Goal: Task Accomplishment & Management: Manage account settings

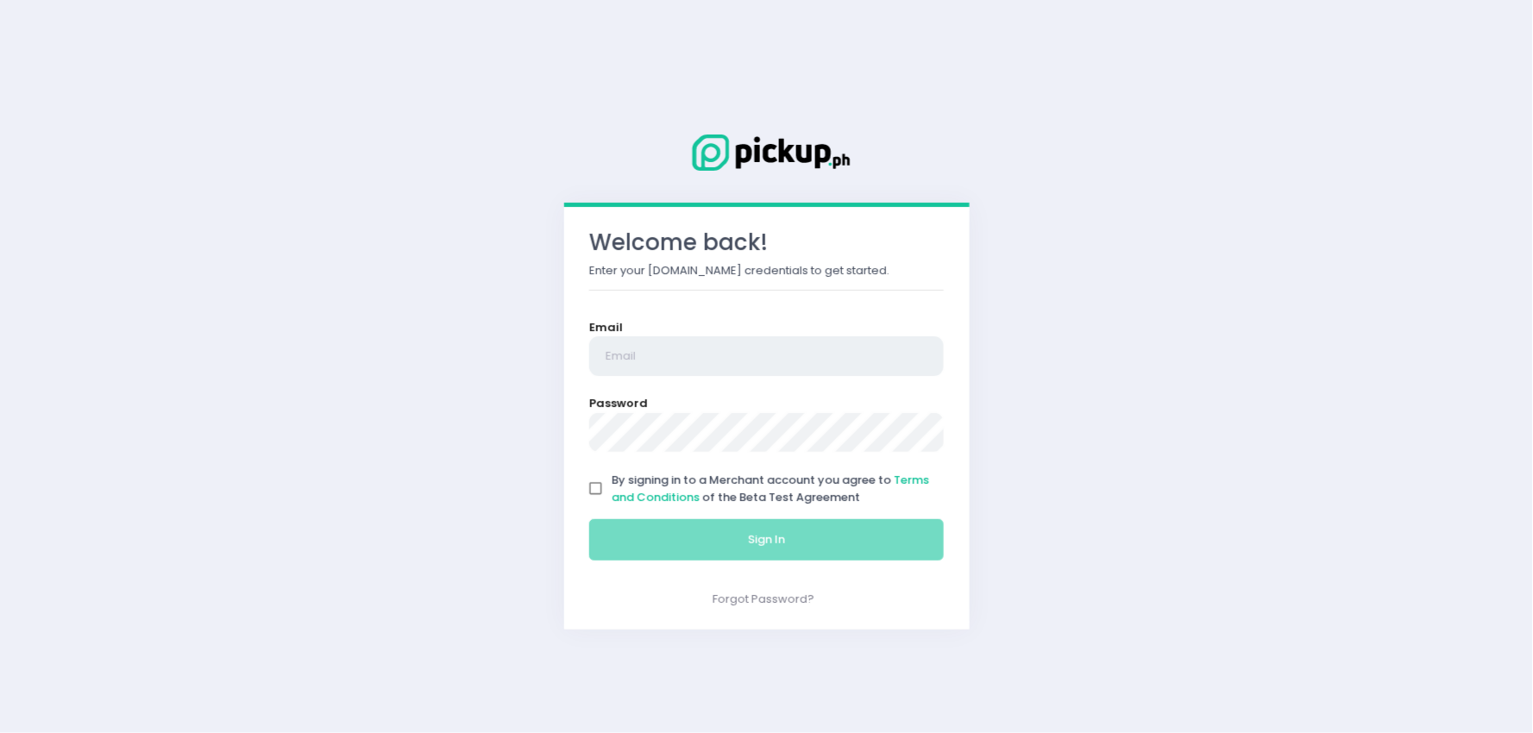
type input "[EMAIL_ADDRESS][DOMAIN_NAME]"
click at [599, 484] on input "By signing in to a Merchant account you agree to Terms and Conditions of the Be…" at bounding box center [596, 489] width 33 height 33
checkbox input "true"
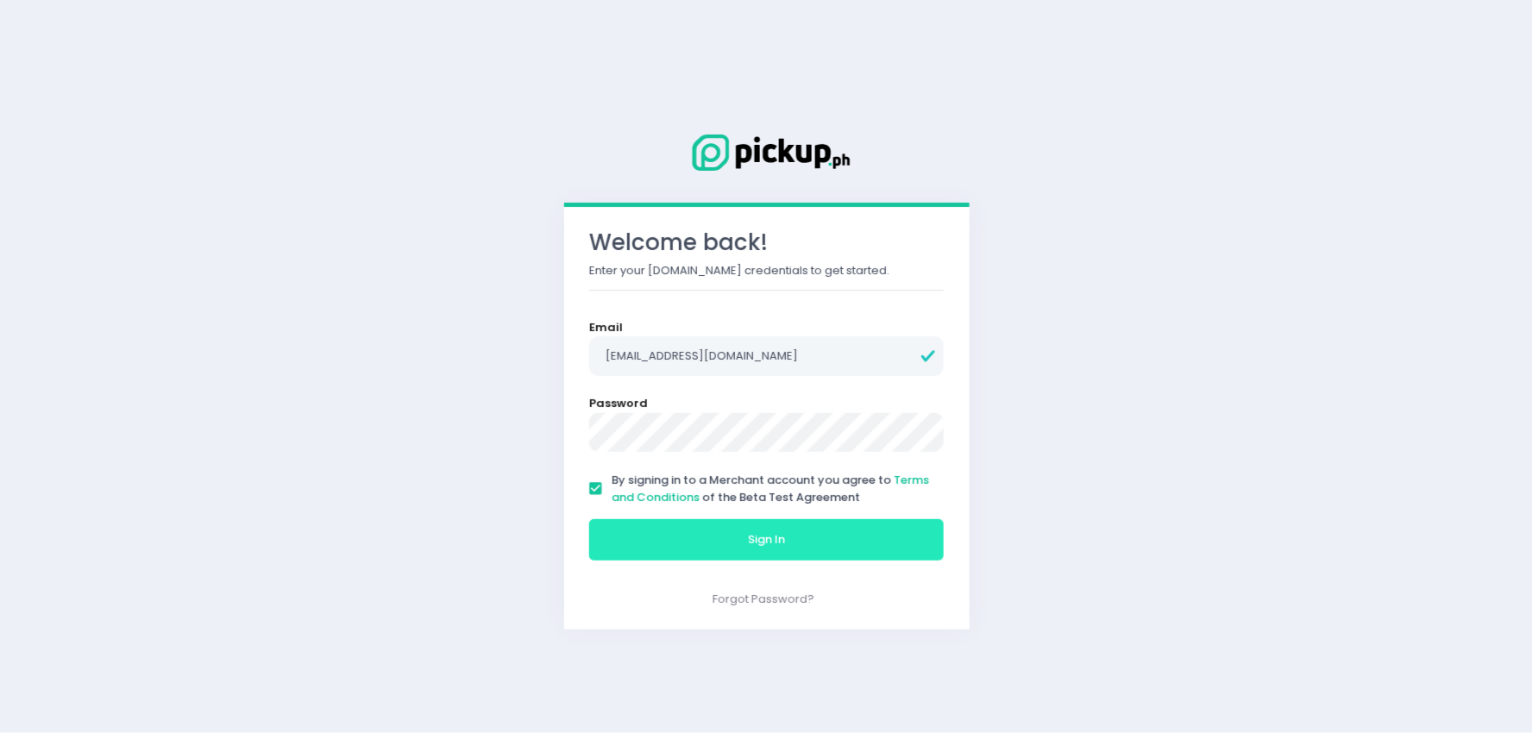
click at [681, 559] on button "Sign In" at bounding box center [766, 539] width 355 height 41
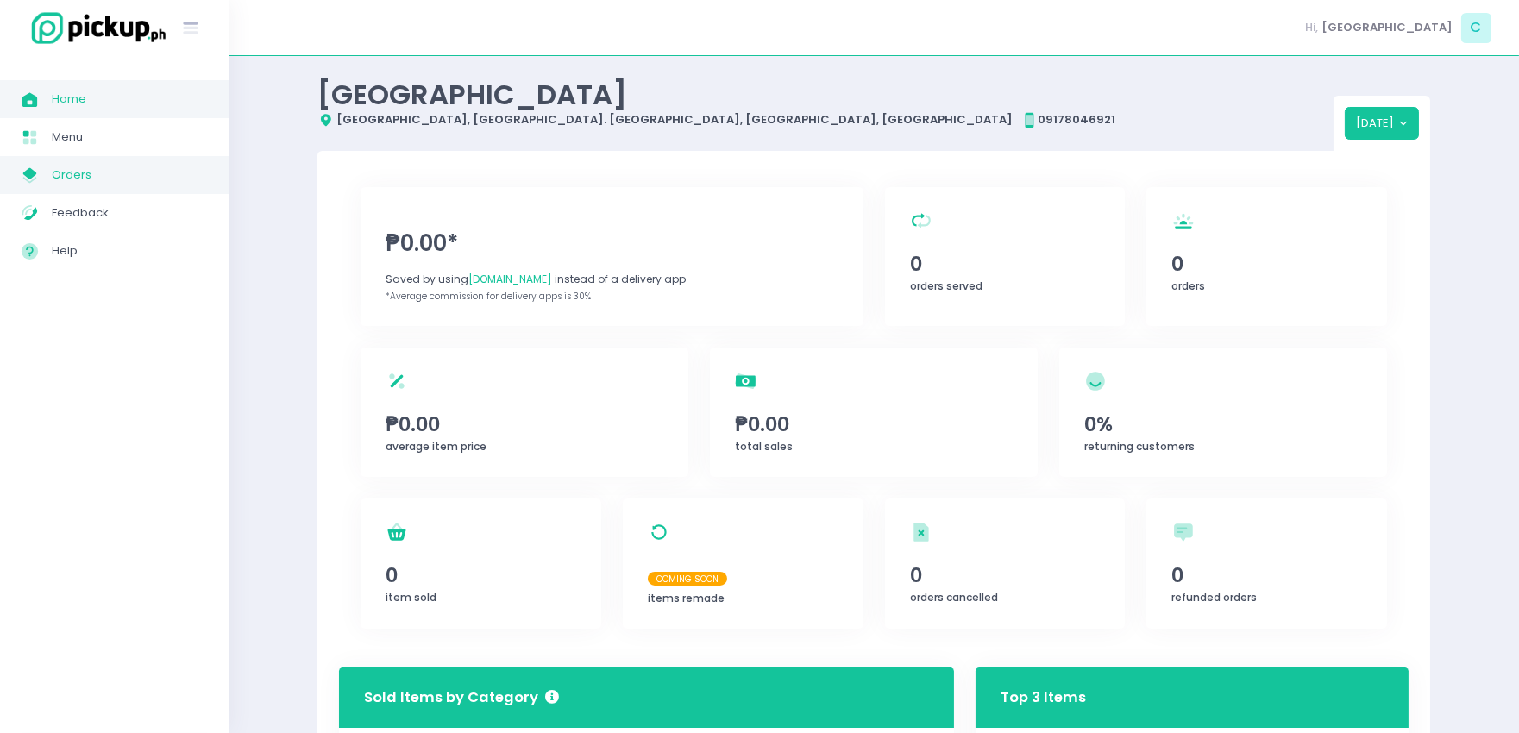
click at [96, 181] on span "Orders" at bounding box center [129, 175] width 155 height 22
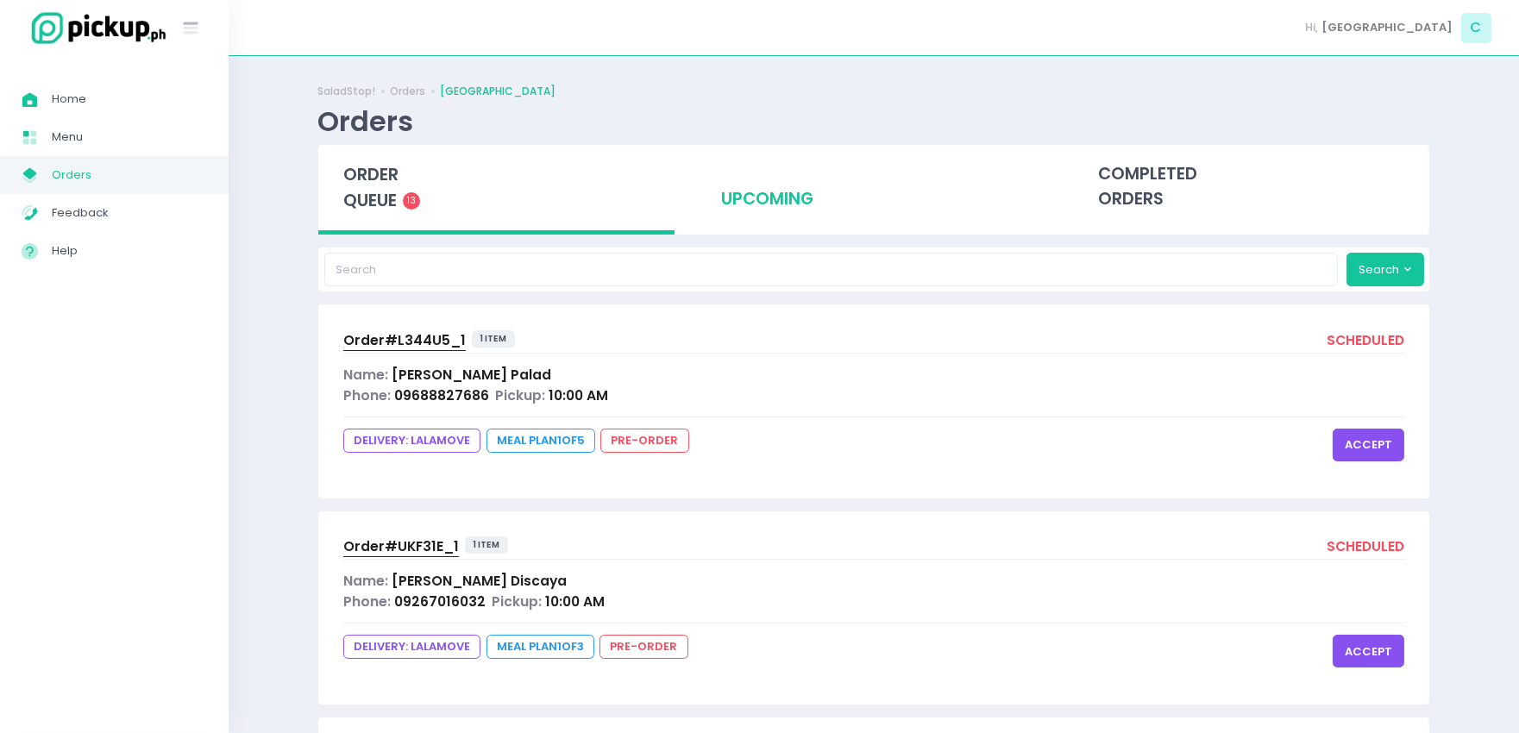
click at [772, 202] on div "upcoming" at bounding box center [874, 187] width 356 height 85
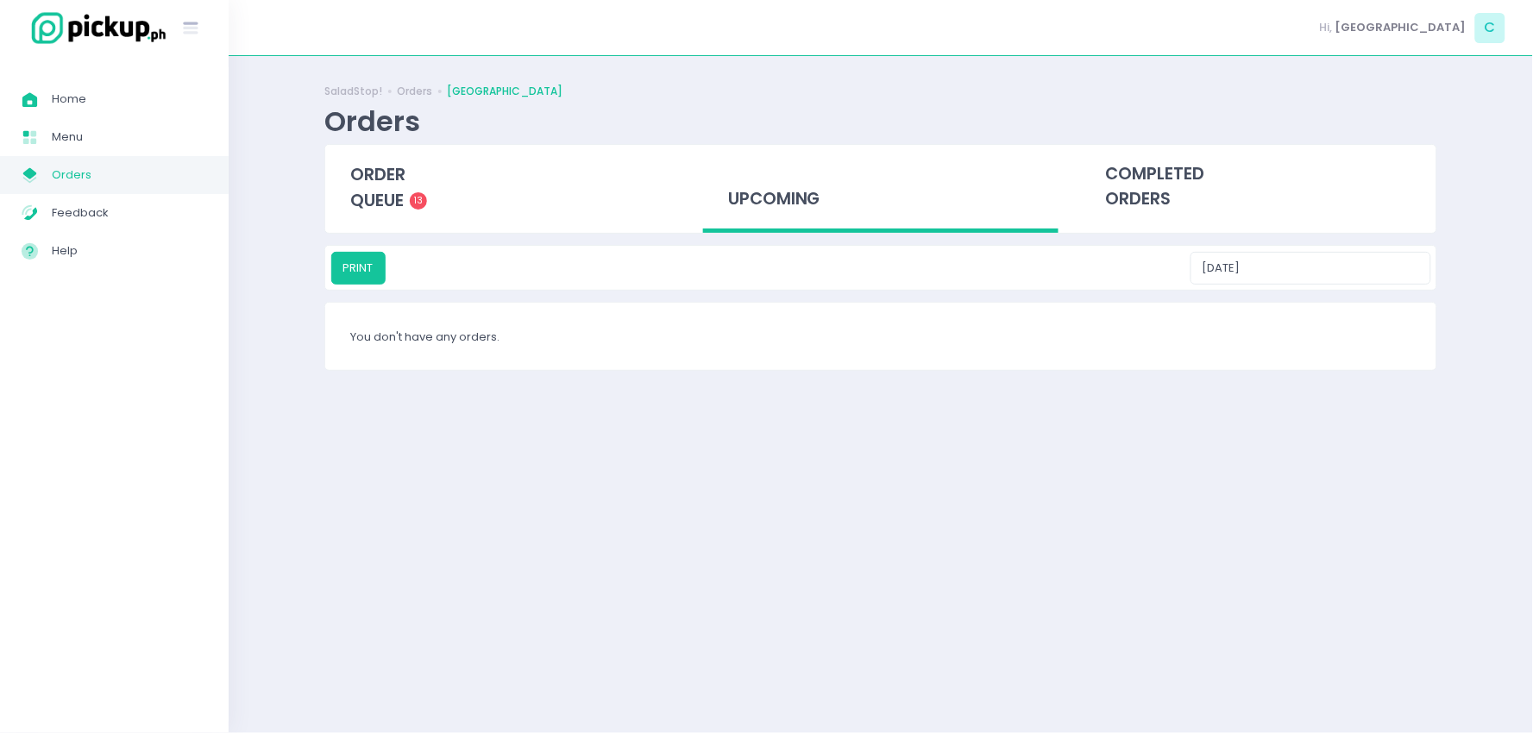
click at [766, 191] on div "upcoming" at bounding box center [881, 189] width 356 height 89
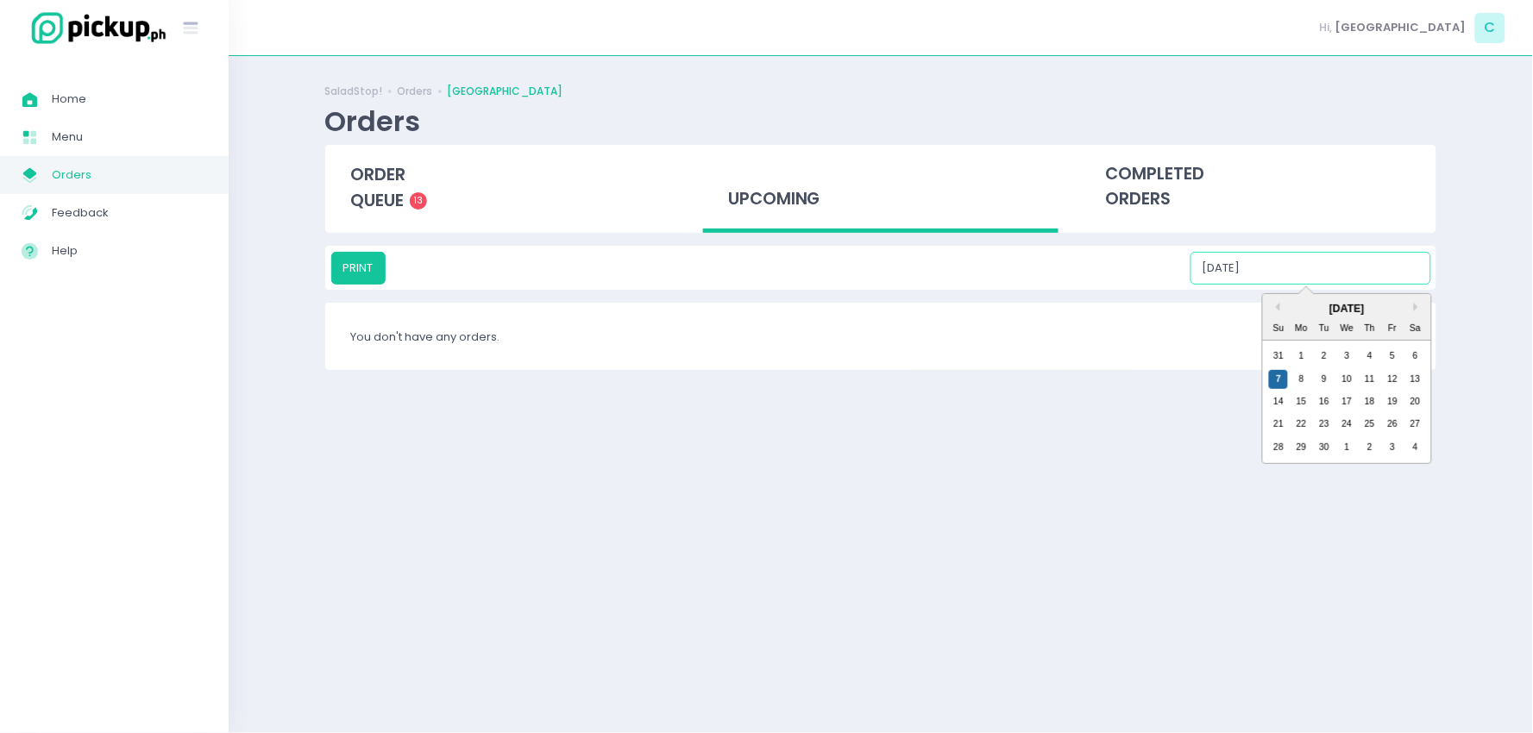
click at [1309, 260] on input "[DATE]" at bounding box center [1310, 268] width 241 height 33
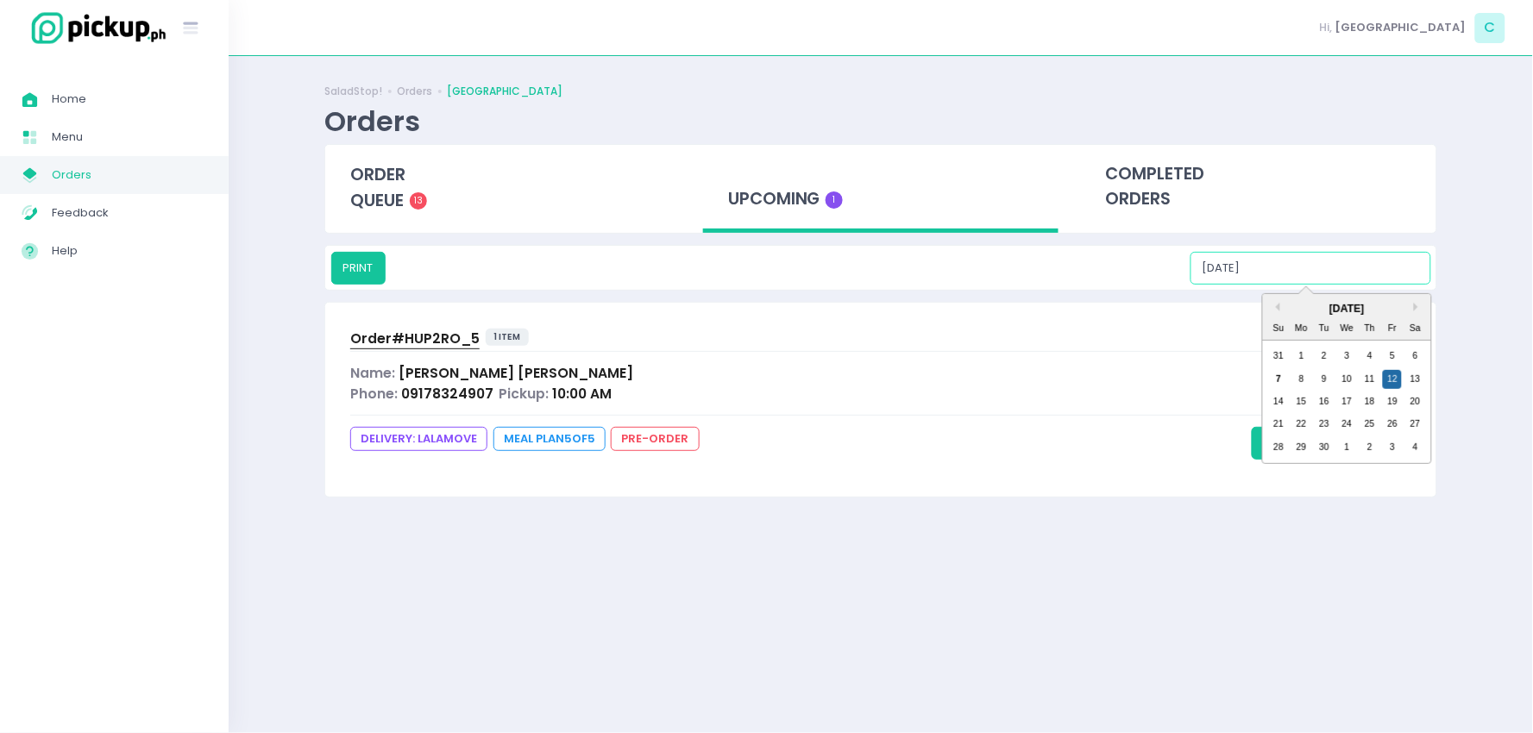
type input "[DATE]"
click at [443, 330] on span "Order# HUP2RO_5" at bounding box center [414, 339] width 129 height 18
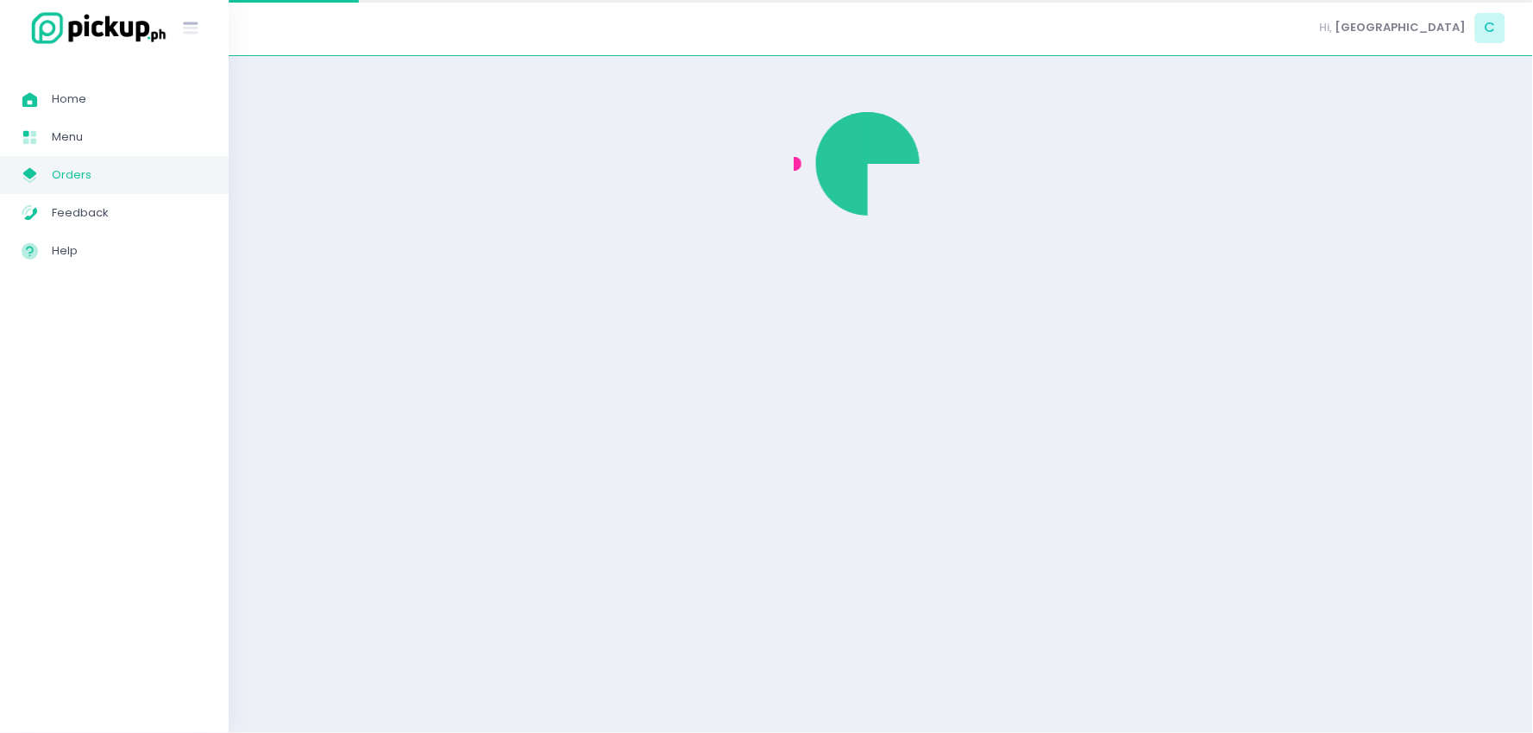
click at [443, 330] on div at bounding box center [880, 395] width 1113 height 634
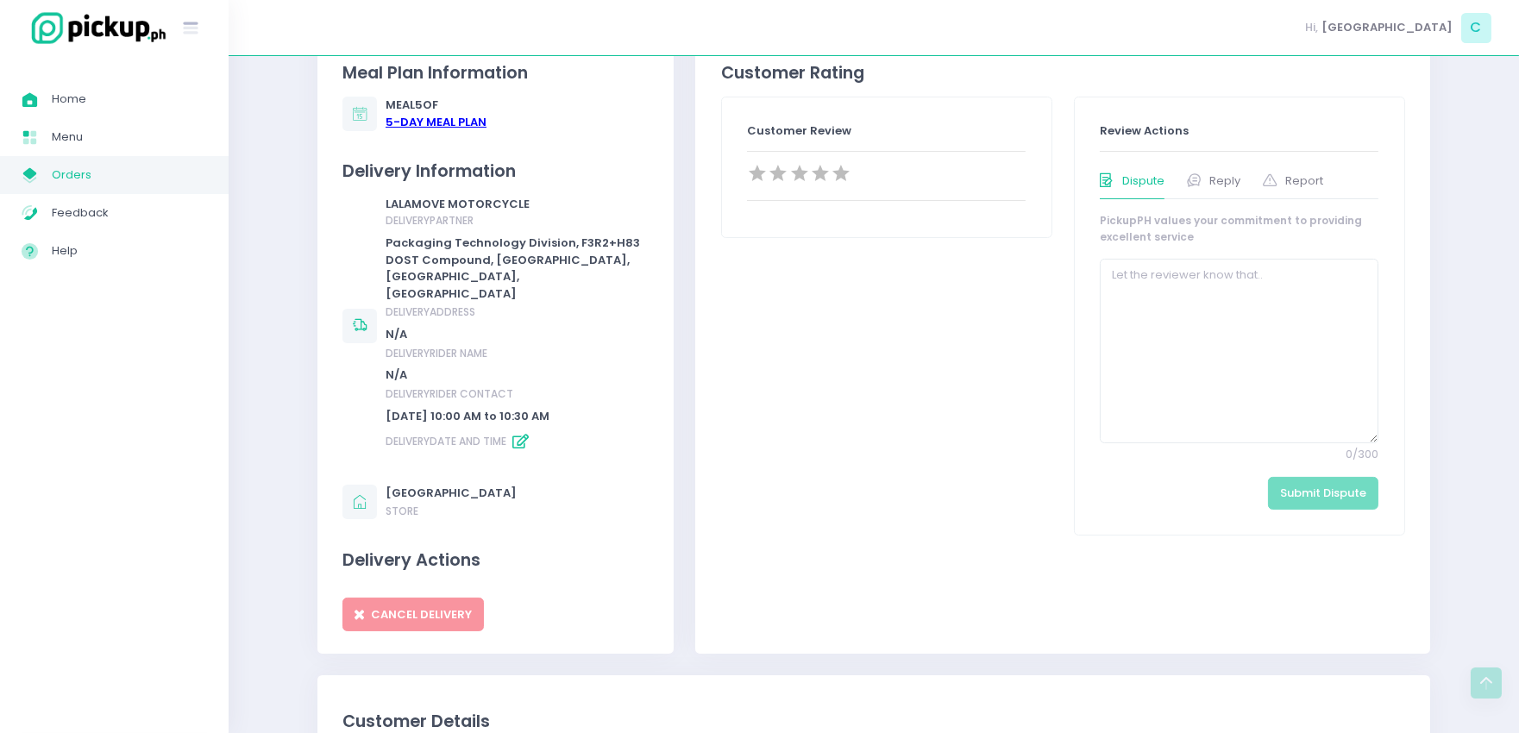
scroll to position [694, 0]
click at [476, 111] on div "5 -Day Meal Plan" at bounding box center [436, 119] width 101 height 17
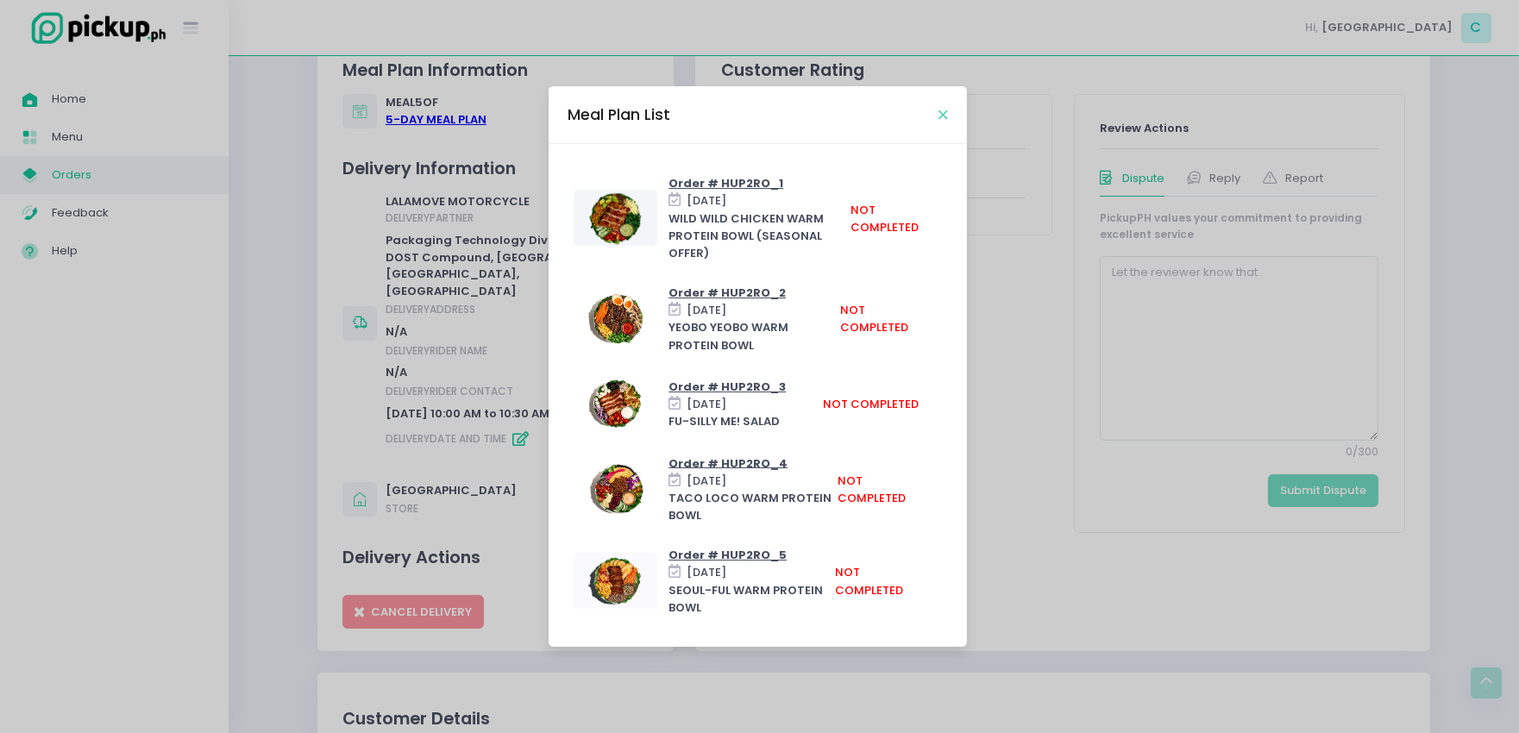
click at [942, 115] on icon "Close" at bounding box center [942, 115] width 9 height 13
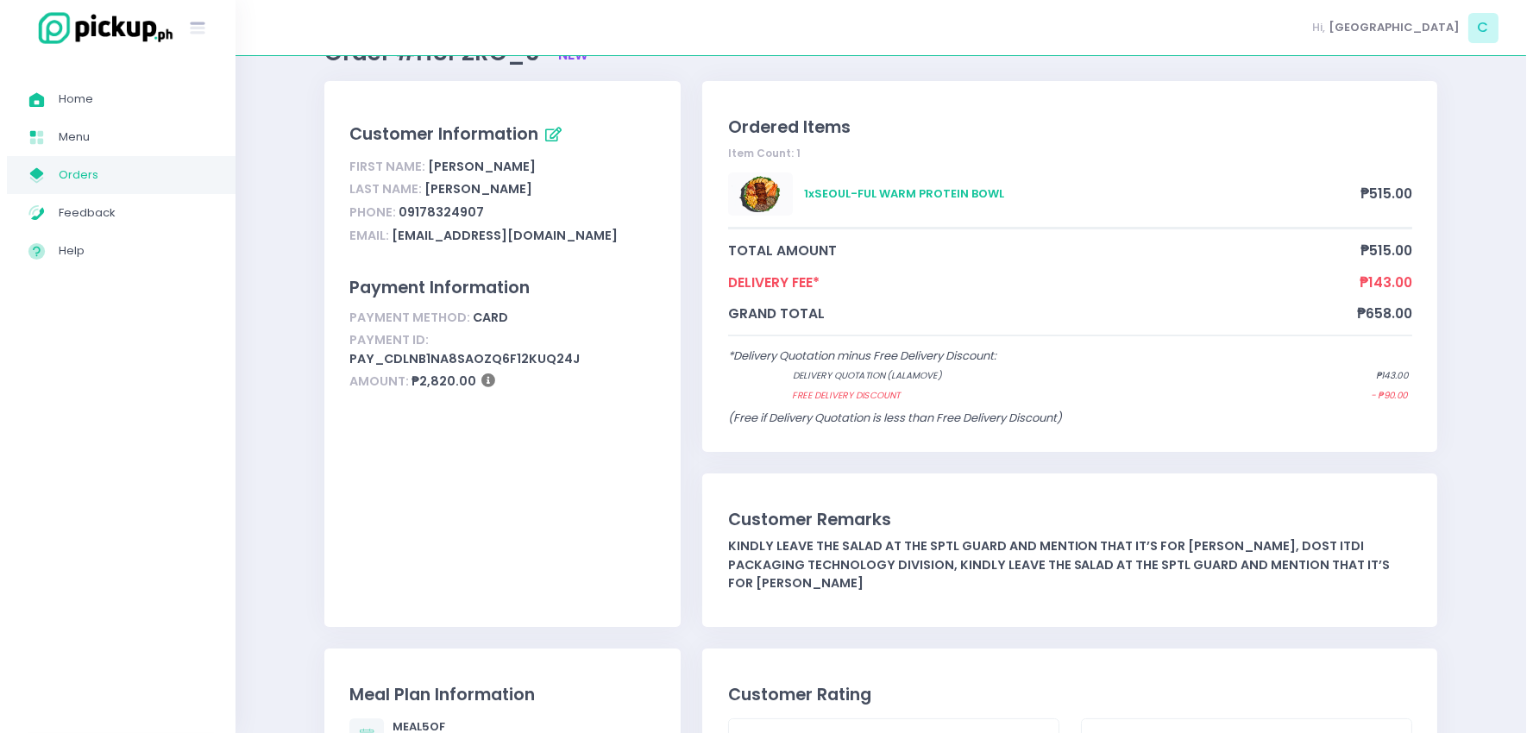
scroll to position [0, 0]
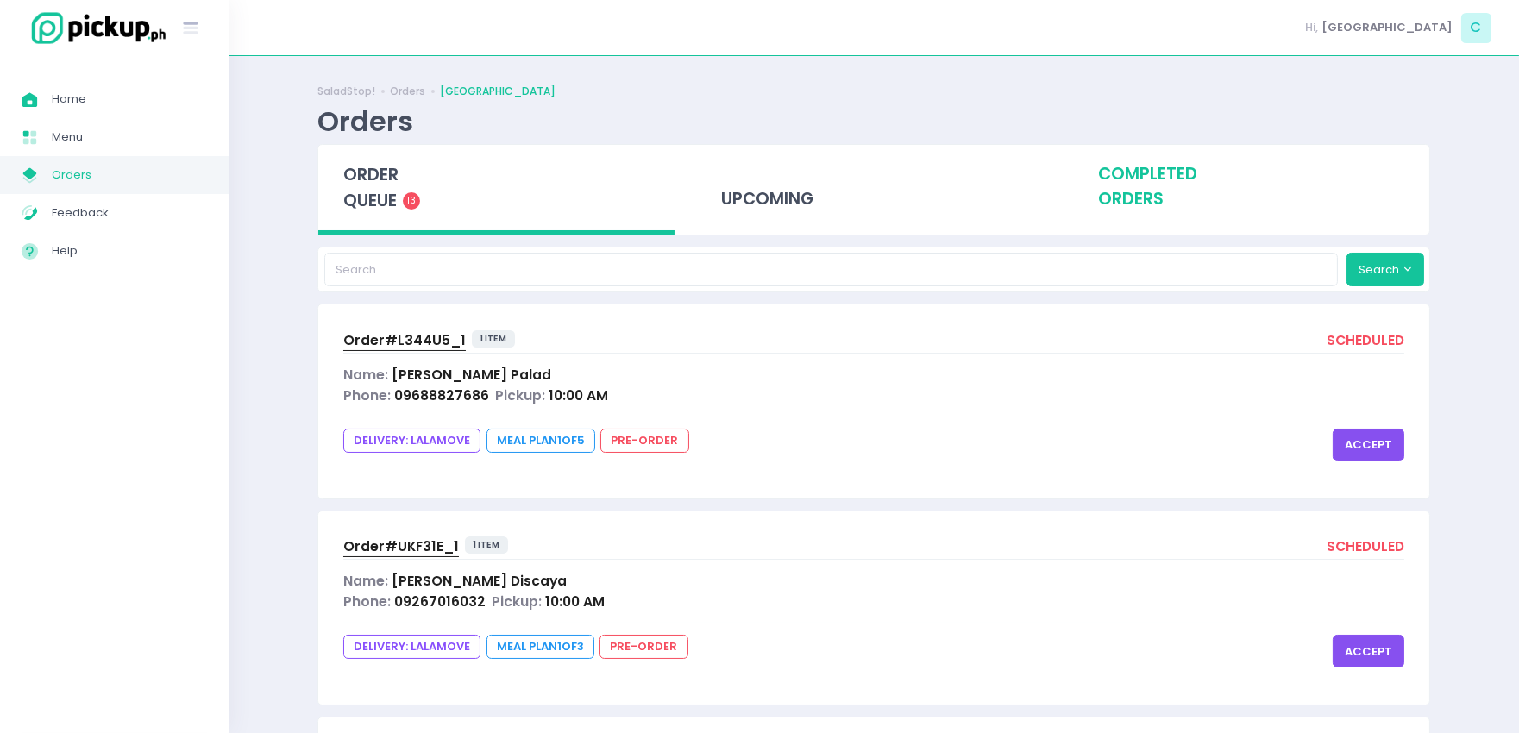
click at [1151, 207] on div "completed orders" at bounding box center [1251, 187] width 356 height 85
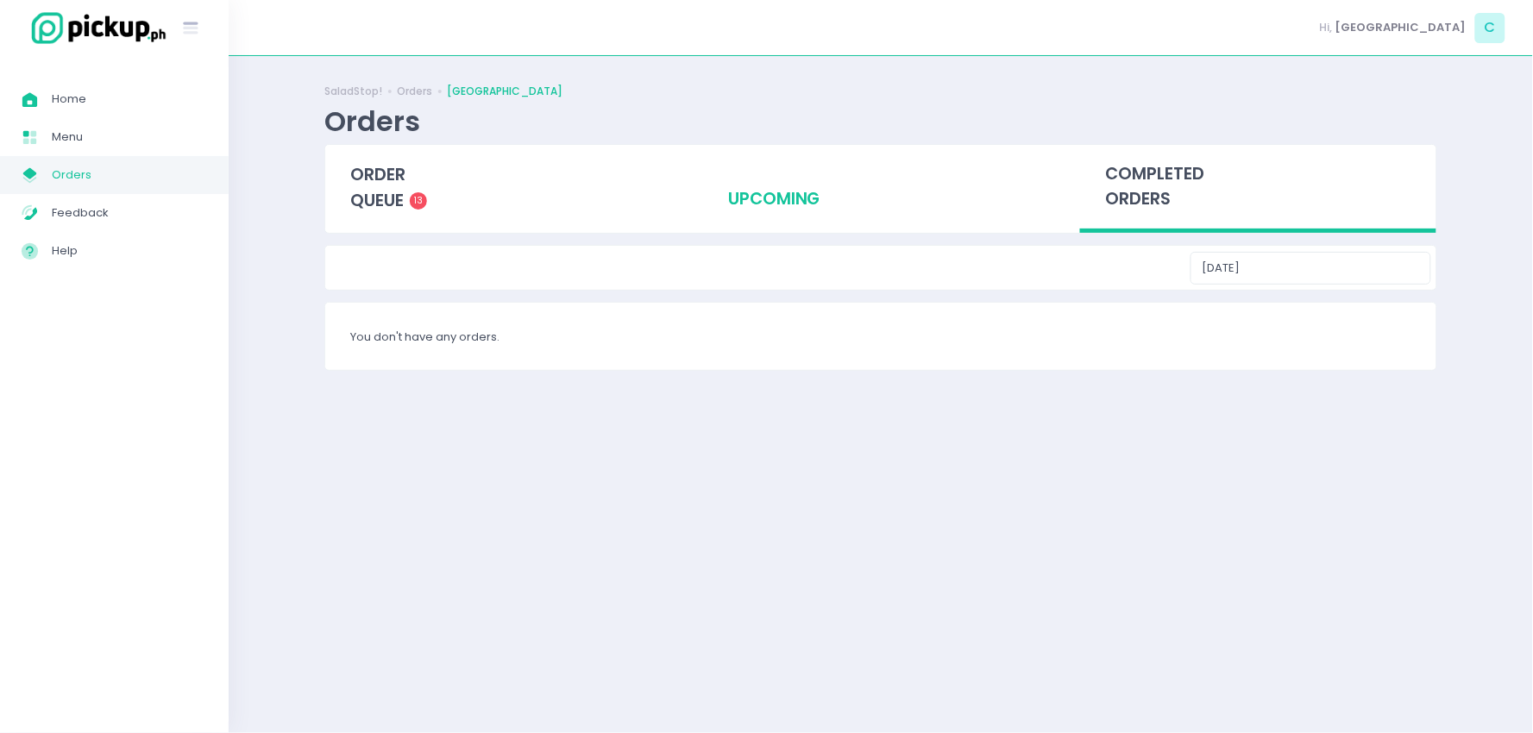
click at [858, 192] on div "upcoming" at bounding box center [881, 187] width 356 height 85
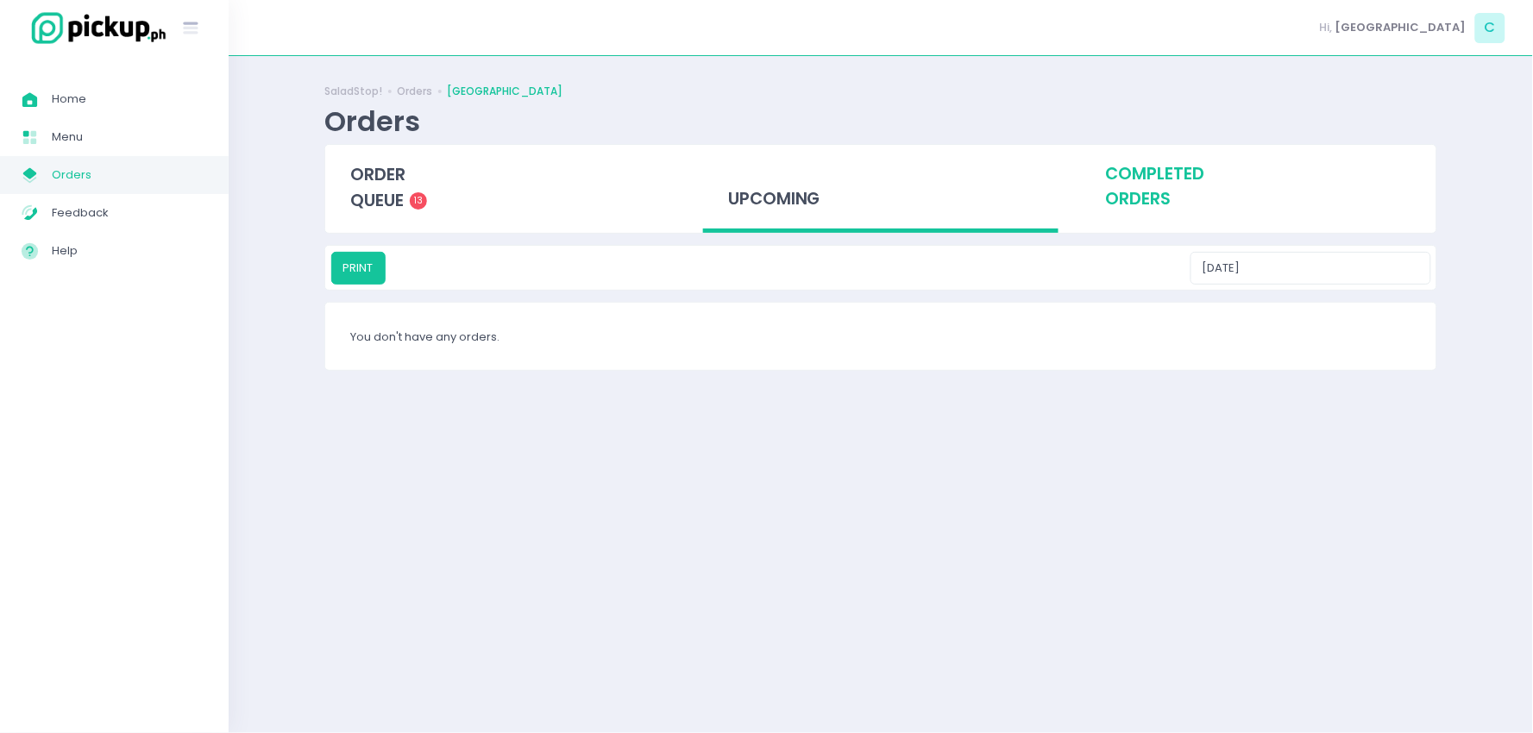
click at [1145, 194] on div "completed orders" at bounding box center [1258, 187] width 356 height 85
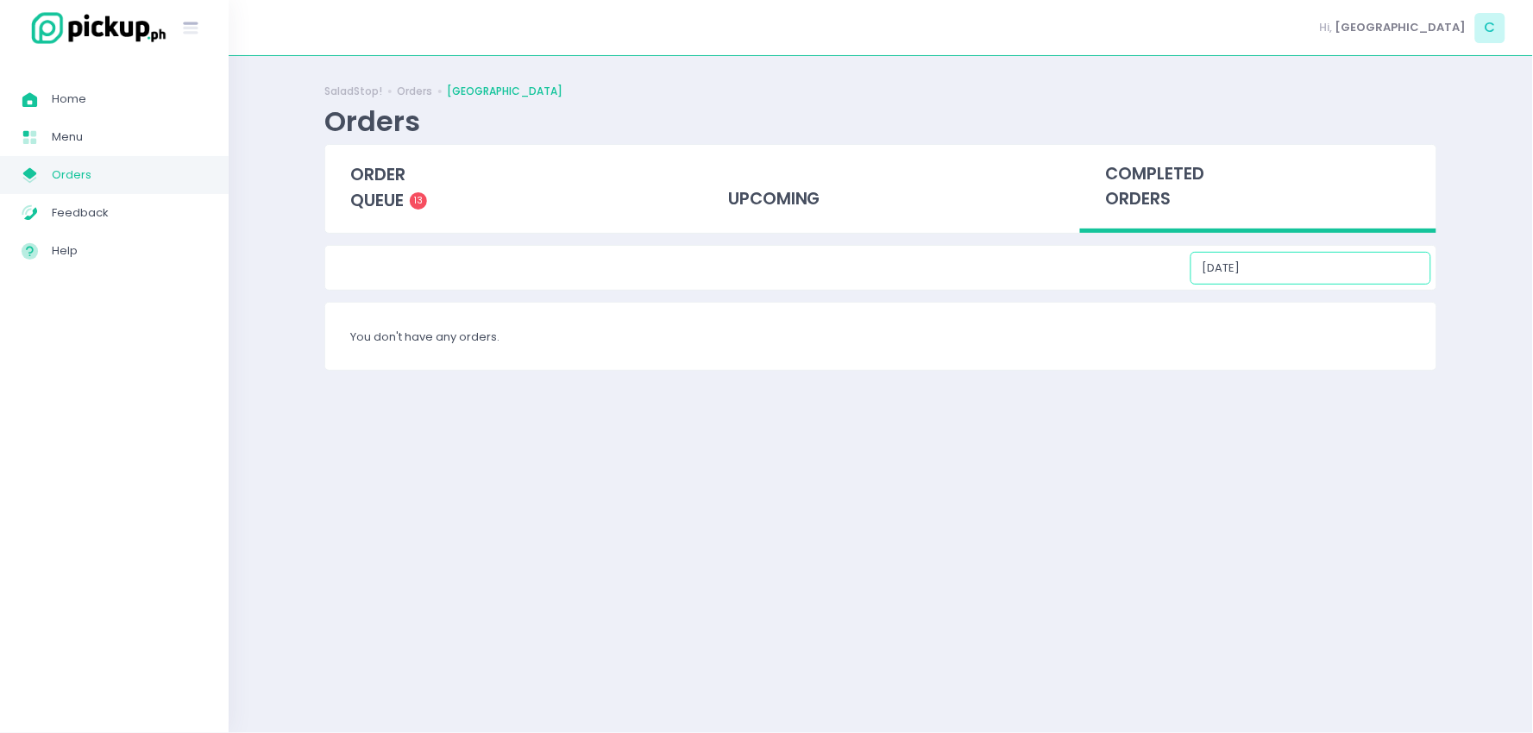
click at [1307, 265] on input "[DATE]" at bounding box center [1310, 268] width 241 height 33
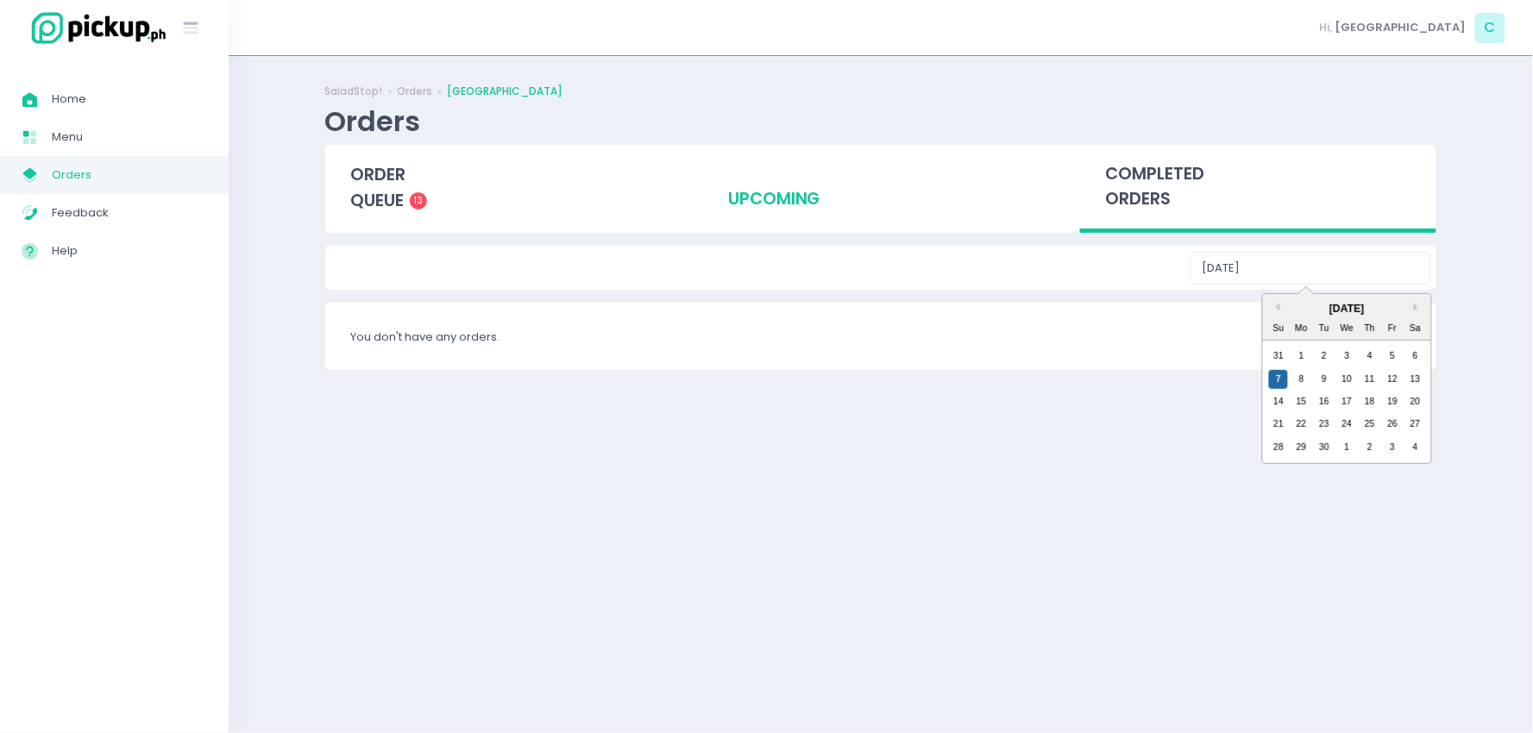
click at [795, 198] on div "upcoming" at bounding box center [881, 187] width 356 height 85
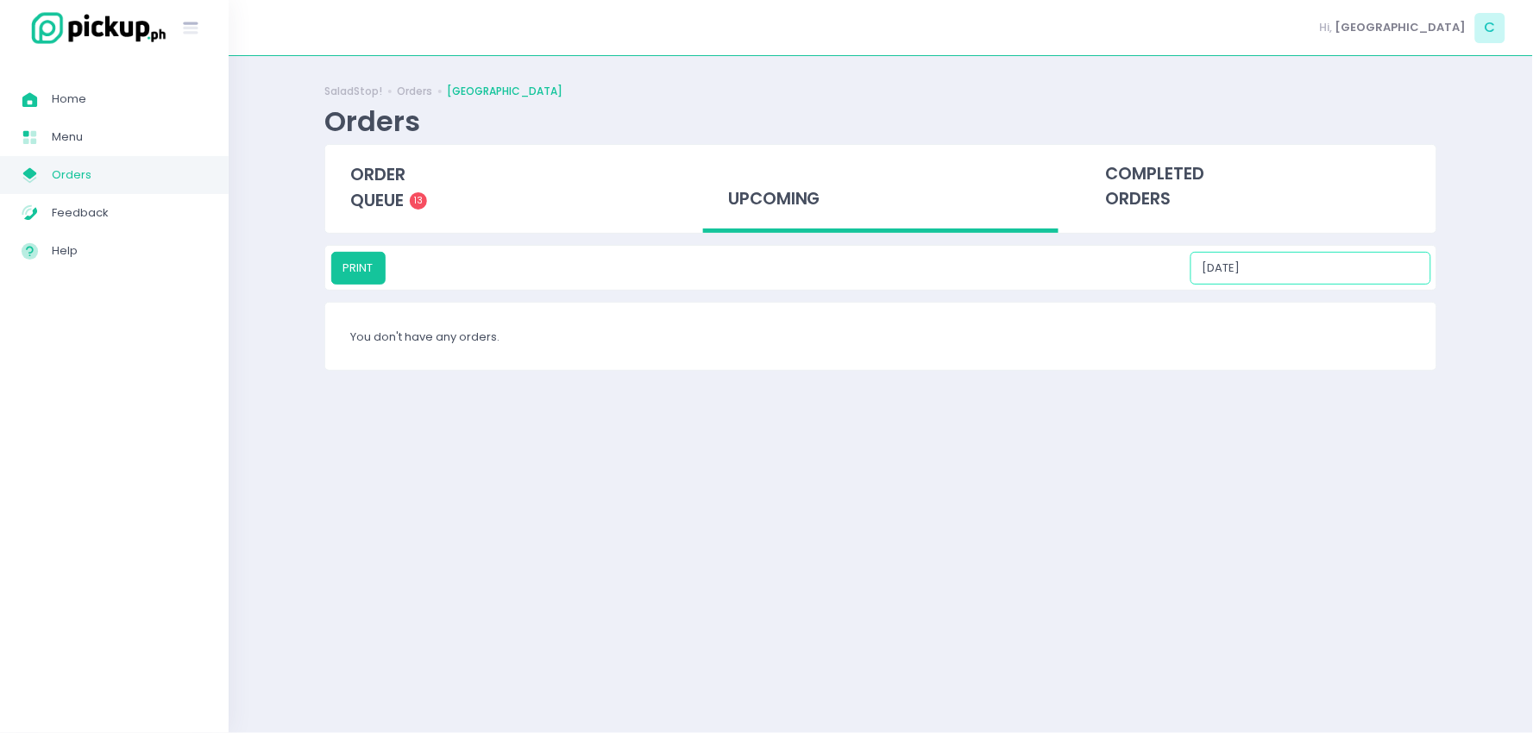
click at [1304, 268] on input "[DATE]" at bounding box center [1310, 268] width 241 height 33
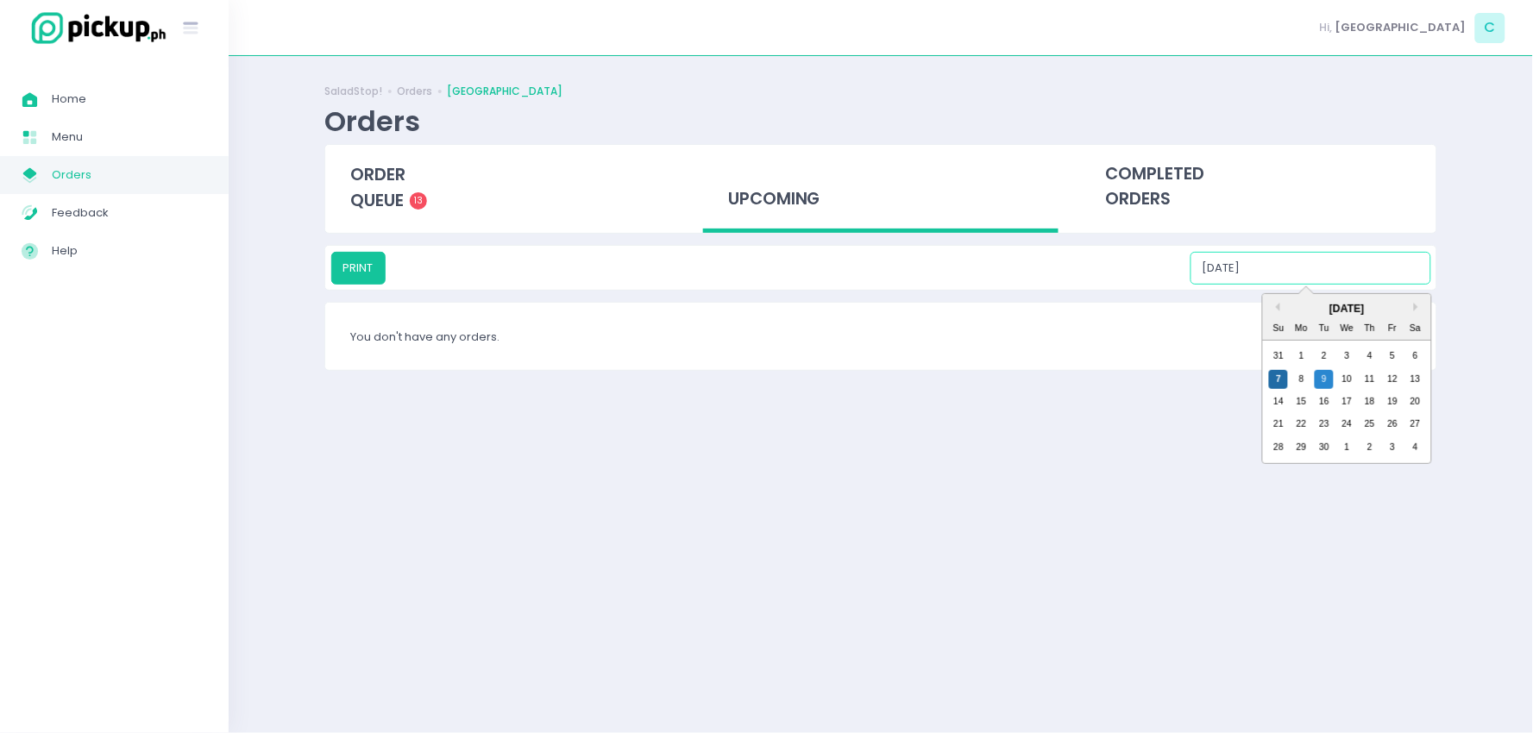
click at [1298, 267] on input "[DATE]" at bounding box center [1310, 268] width 241 height 33
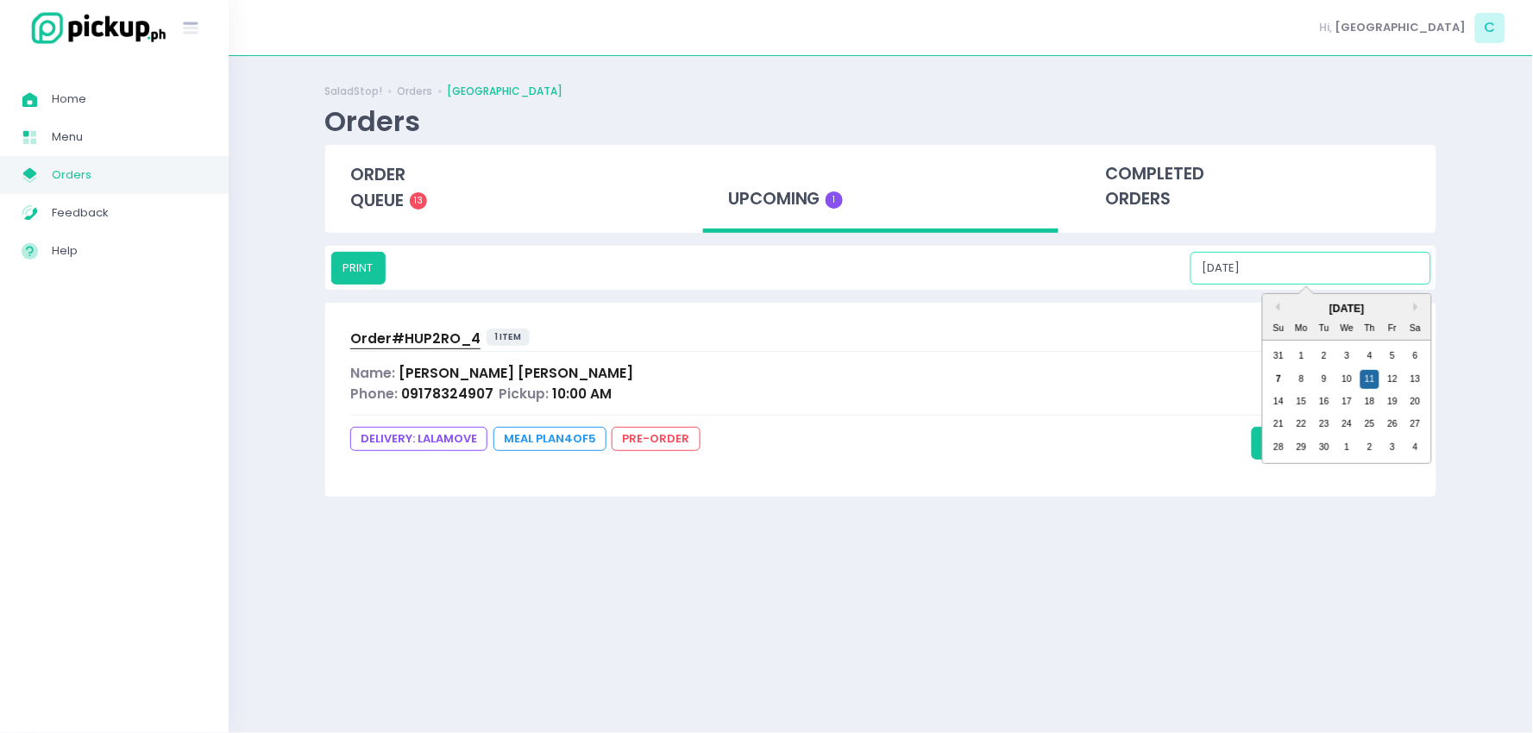
type input "[DATE]"
click at [1214, 430] on div "DELIVERY: lalamove Meal Plan 4 of 5 pre-order Move to Order Queue" at bounding box center [880, 443] width 1061 height 33
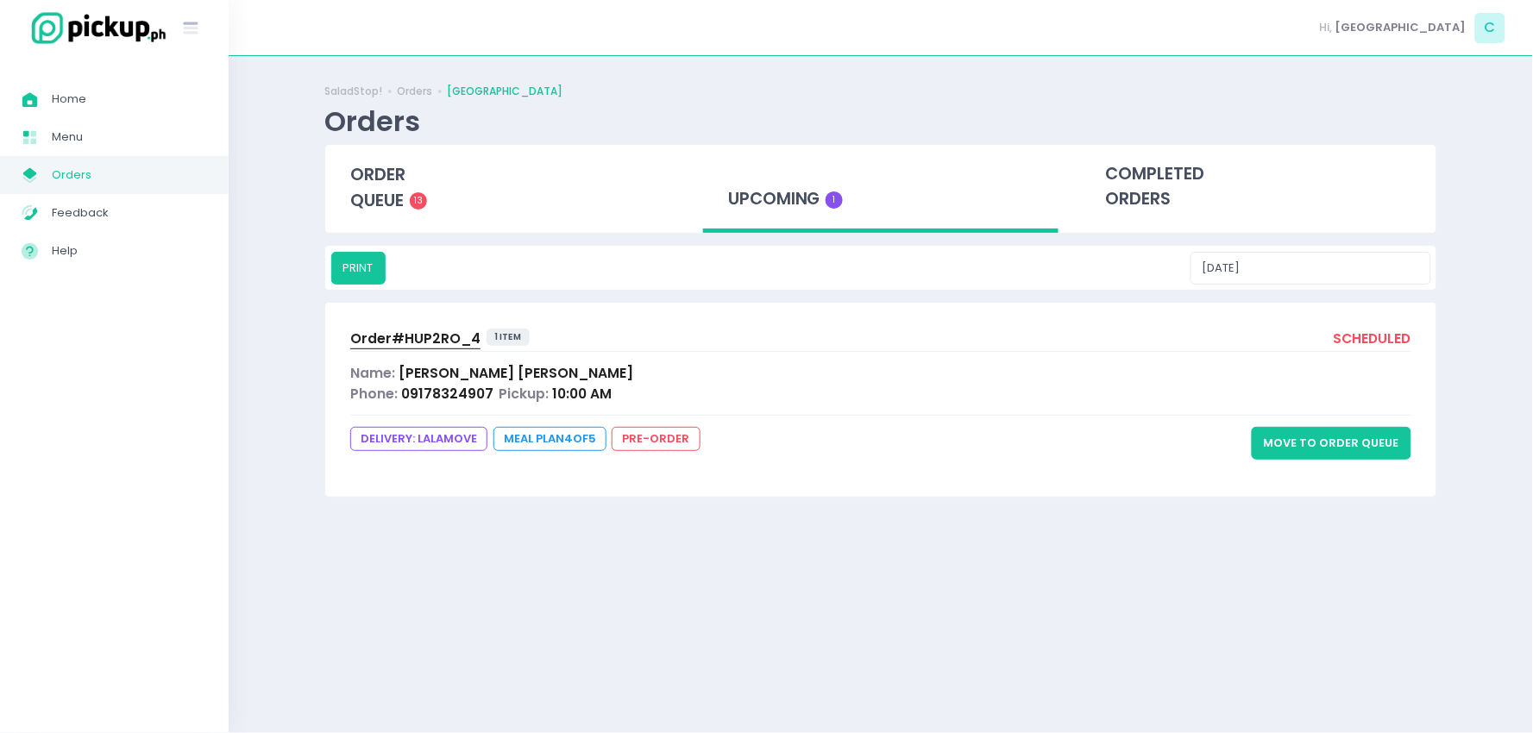
click at [1294, 442] on button "Move to Order Queue" at bounding box center [1332, 443] width 160 height 33
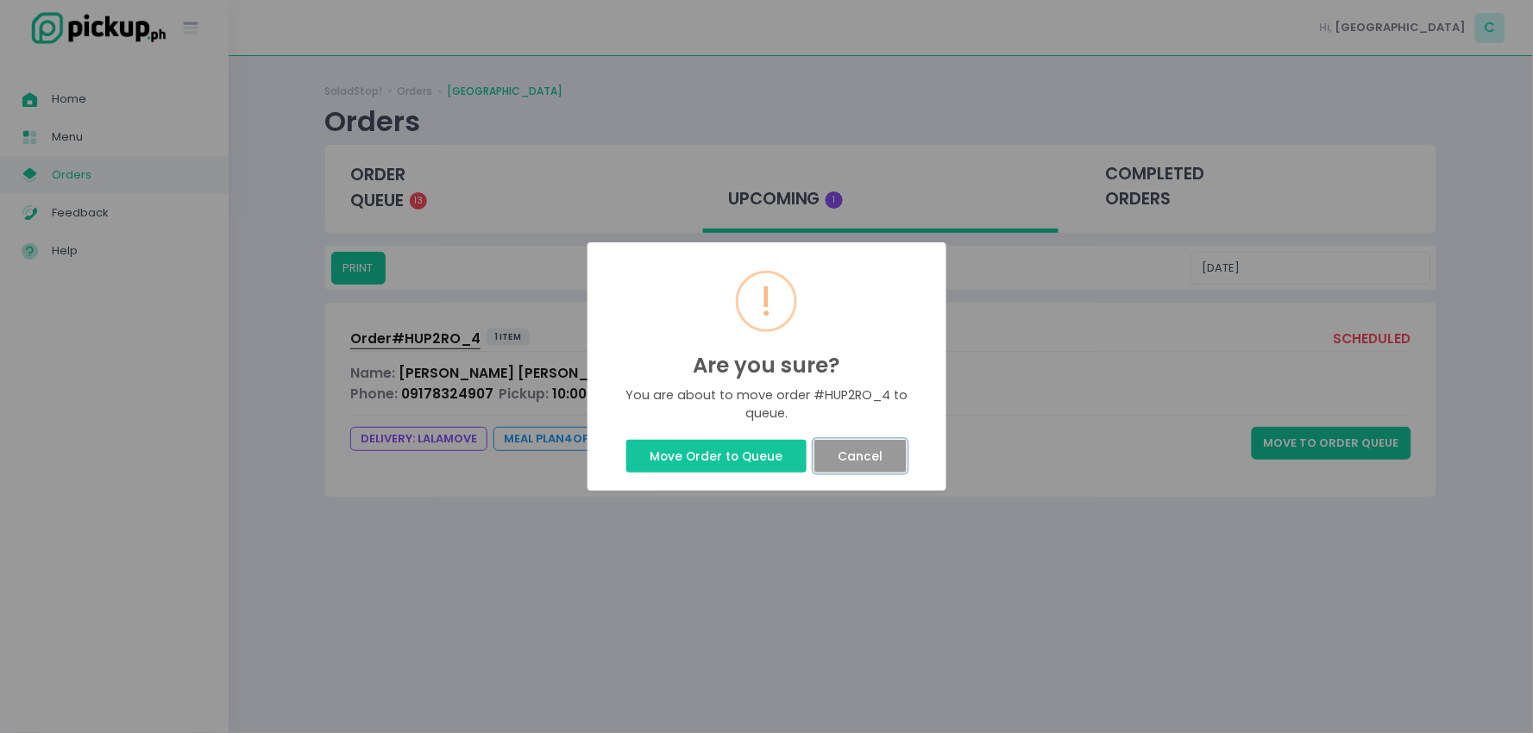
click at [892, 462] on button "Cancel" at bounding box center [860, 456] width 92 height 33
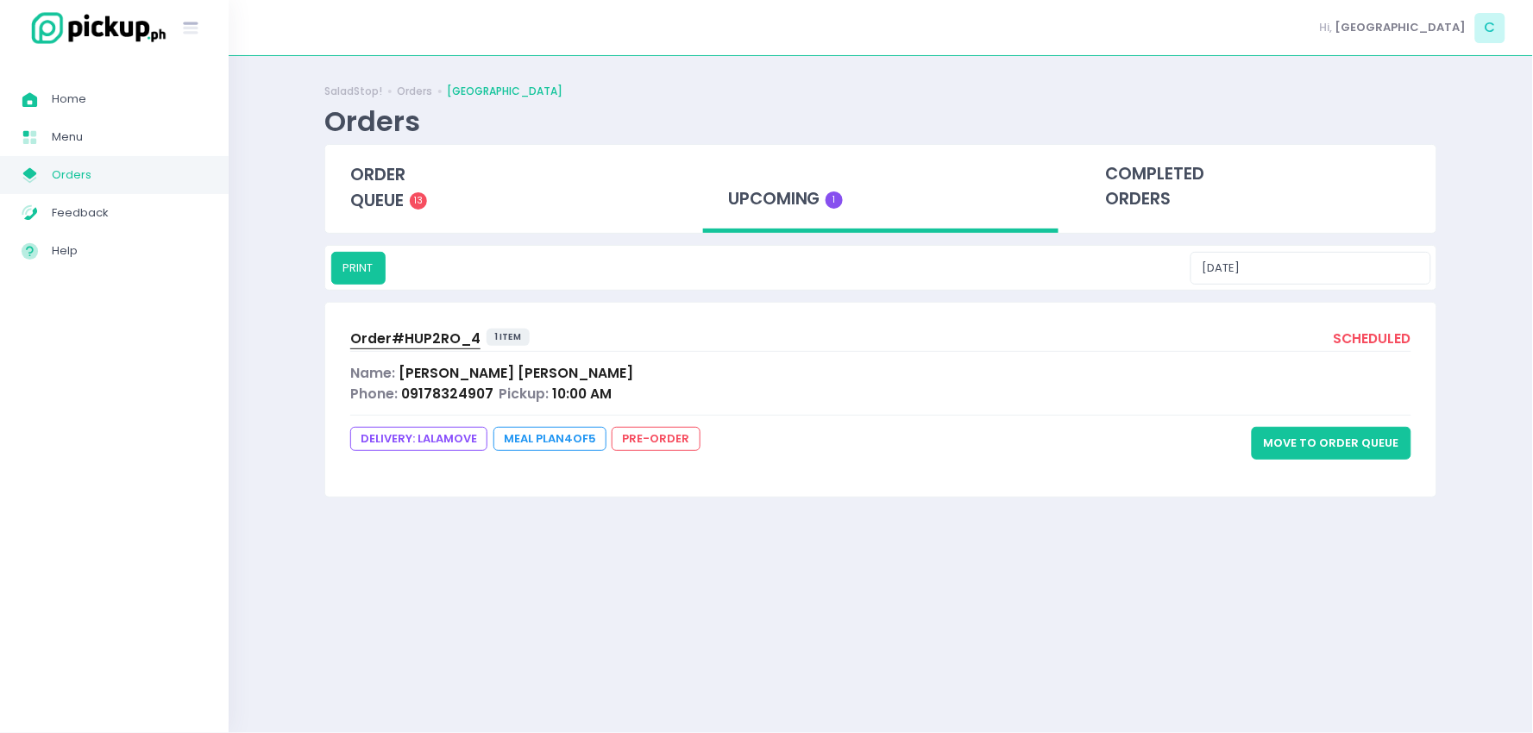
click at [455, 333] on span "Order# HUP2RO_4" at bounding box center [415, 339] width 130 height 18
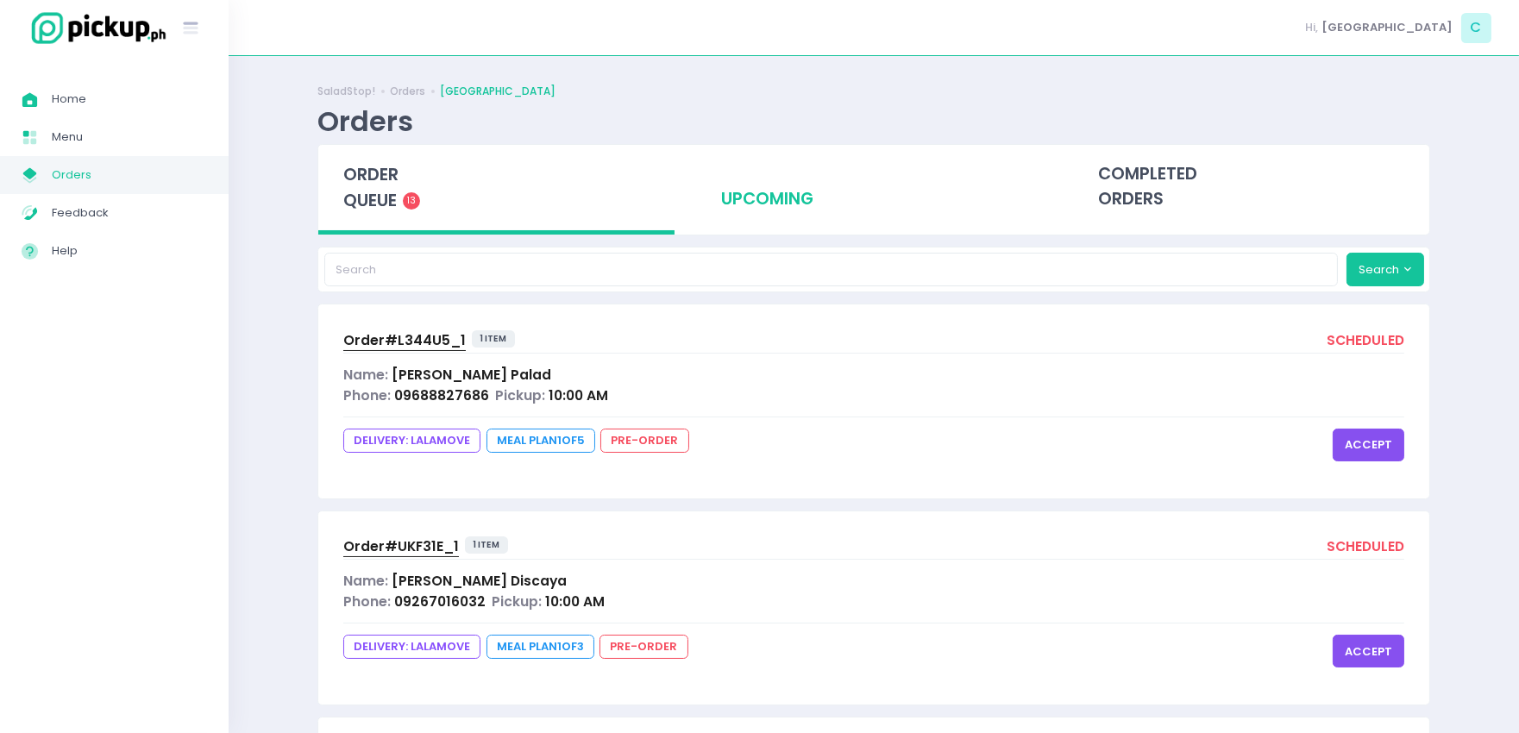
click at [779, 216] on div "upcoming" at bounding box center [874, 187] width 356 height 85
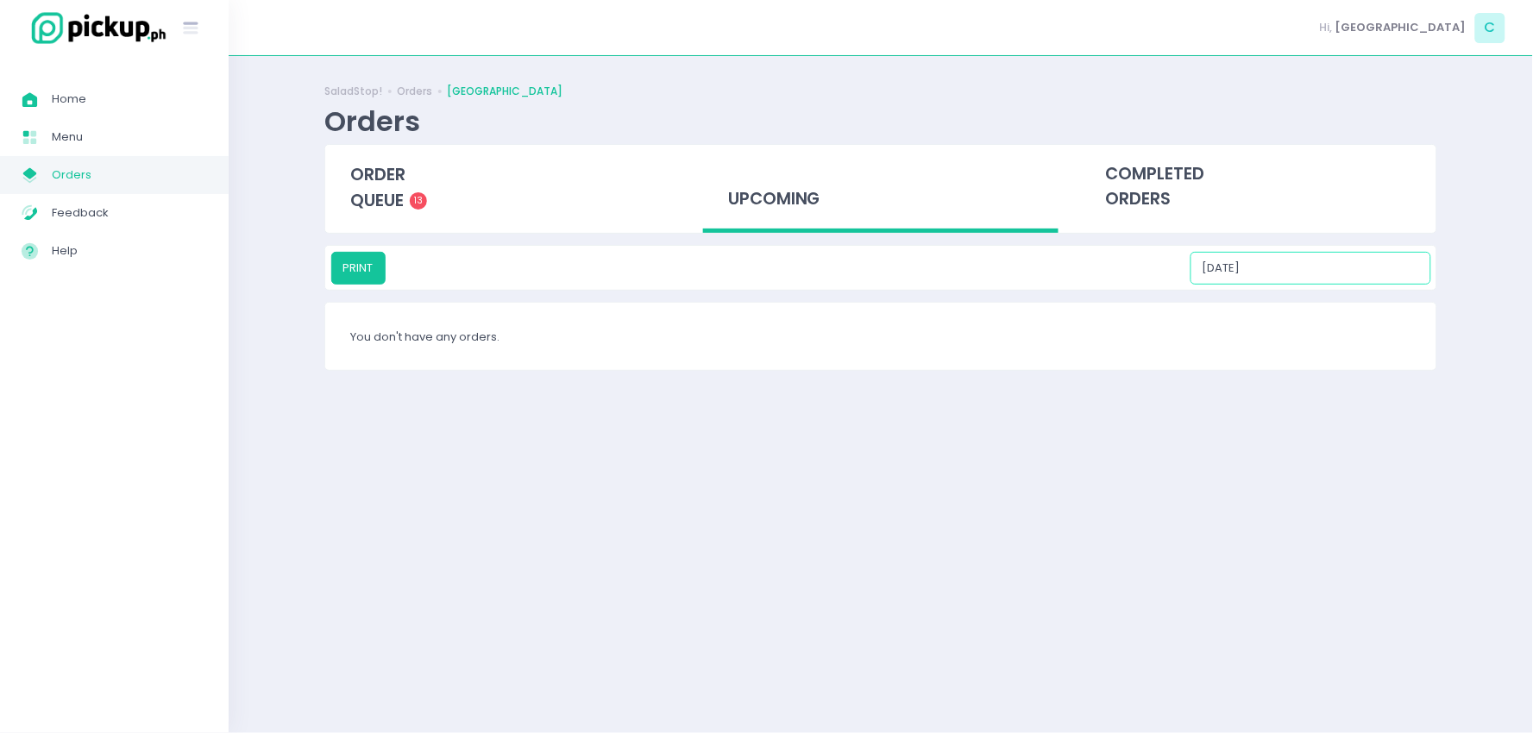
click at [1304, 268] on input "[DATE]" at bounding box center [1310, 268] width 241 height 33
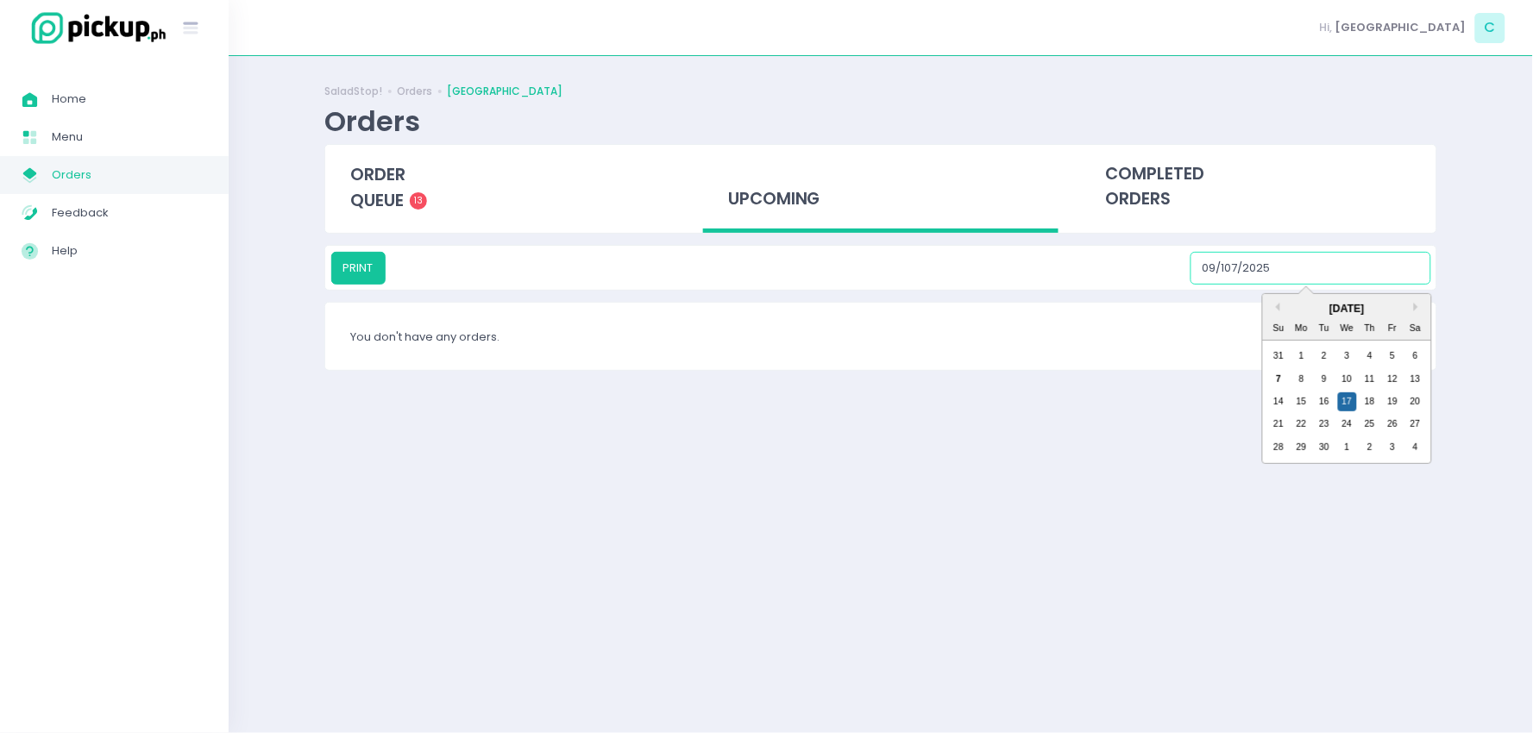
click at [1311, 265] on input "09/107/2025" at bounding box center [1310, 268] width 241 height 33
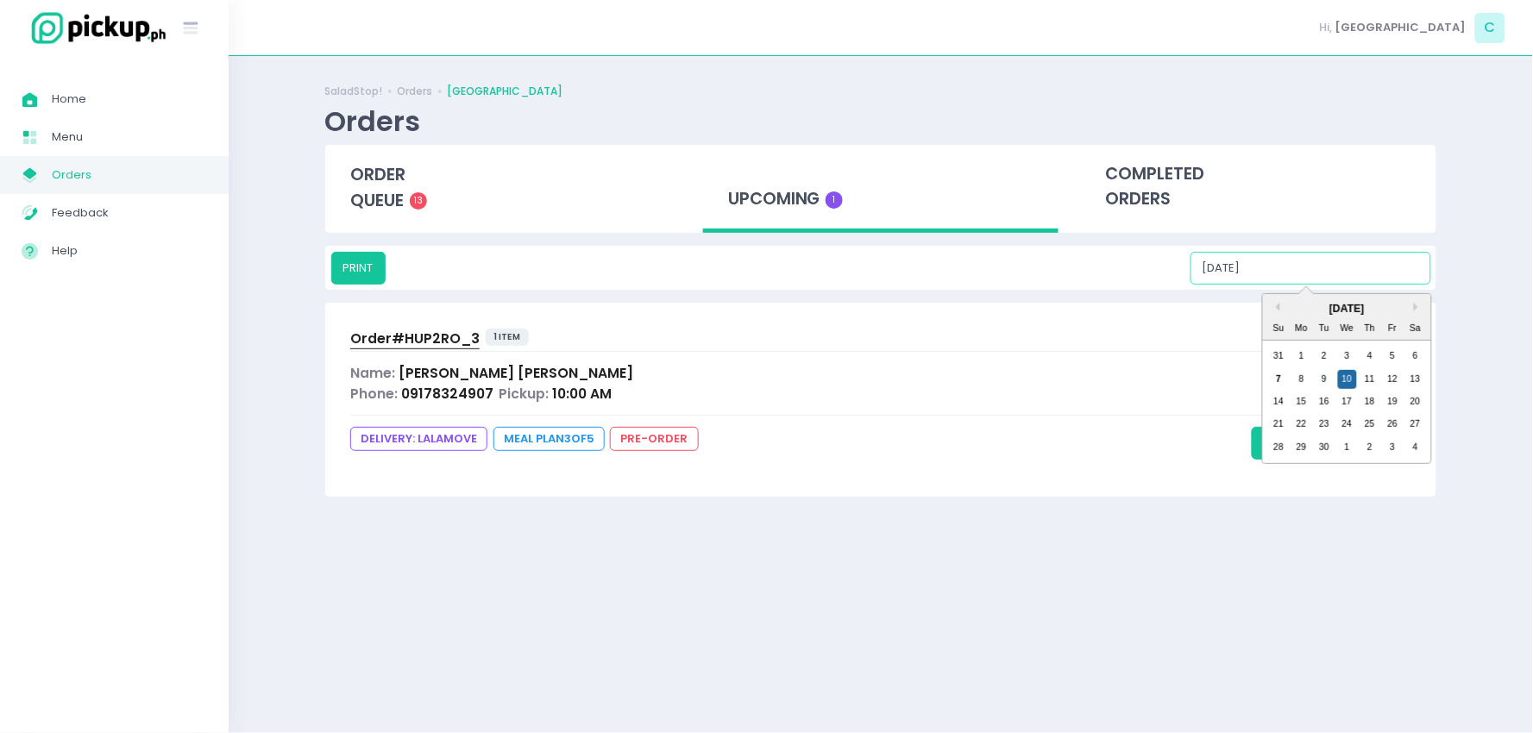
type input "[DATE]"
click at [442, 346] on span "Order# HUP2RO_3" at bounding box center [414, 339] width 129 height 18
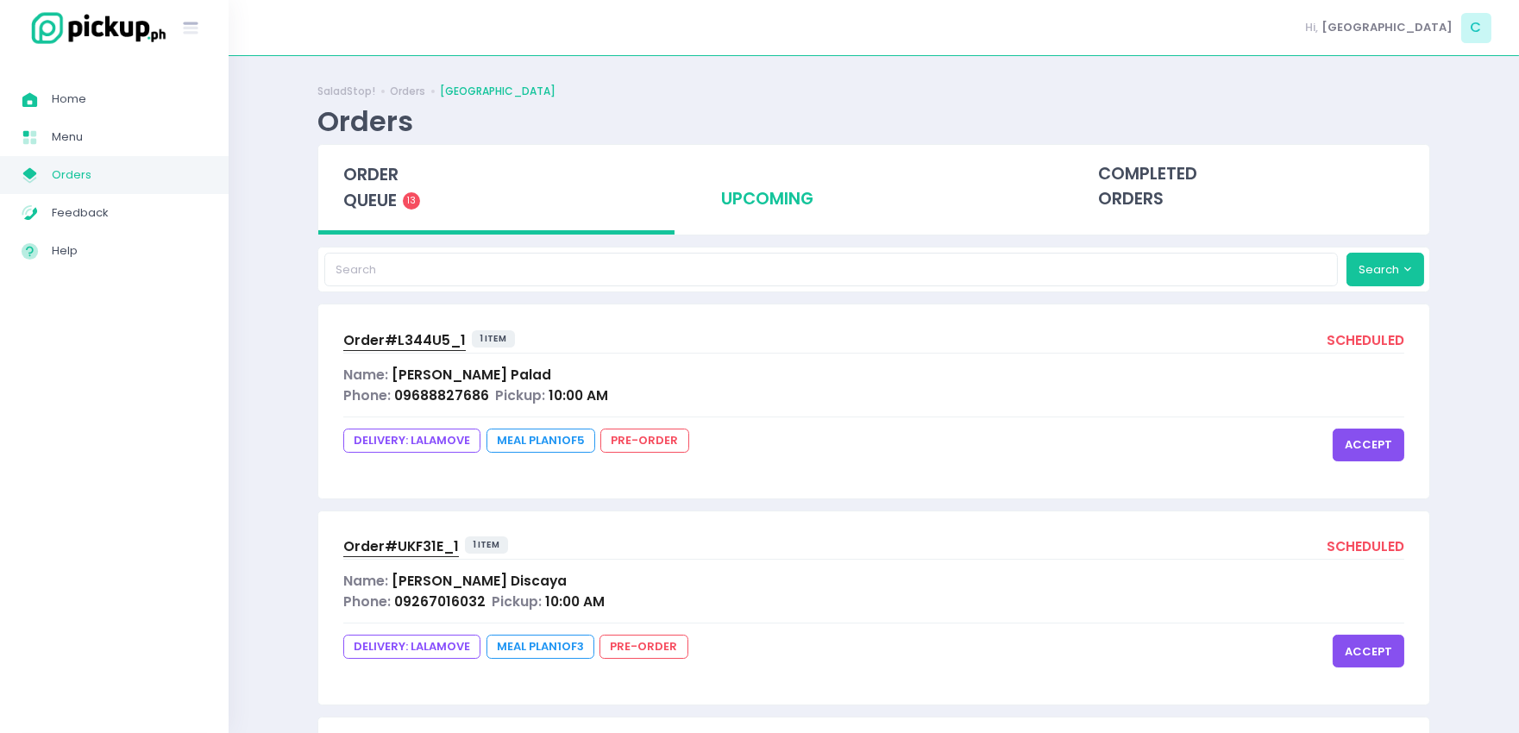
drag, startPoint x: 756, startPoint y: 203, endPoint x: 750, endPoint y: 194, distance: 10.5
click at [756, 203] on div "upcoming" at bounding box center [874, 187] width 356 height 85
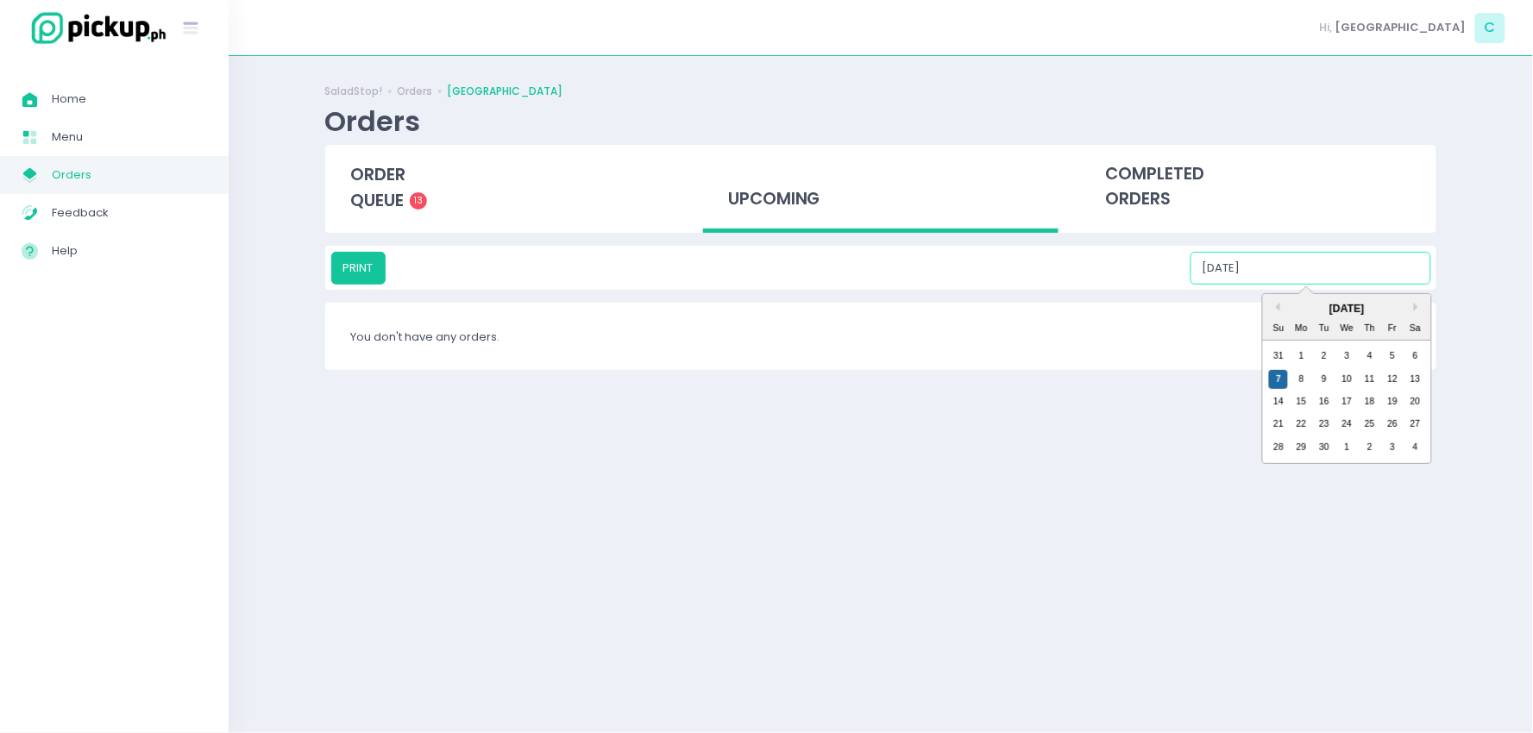
click at [1308, 264] on input "[DATE]" at bounding box center [1310, 268] width 241 height 33
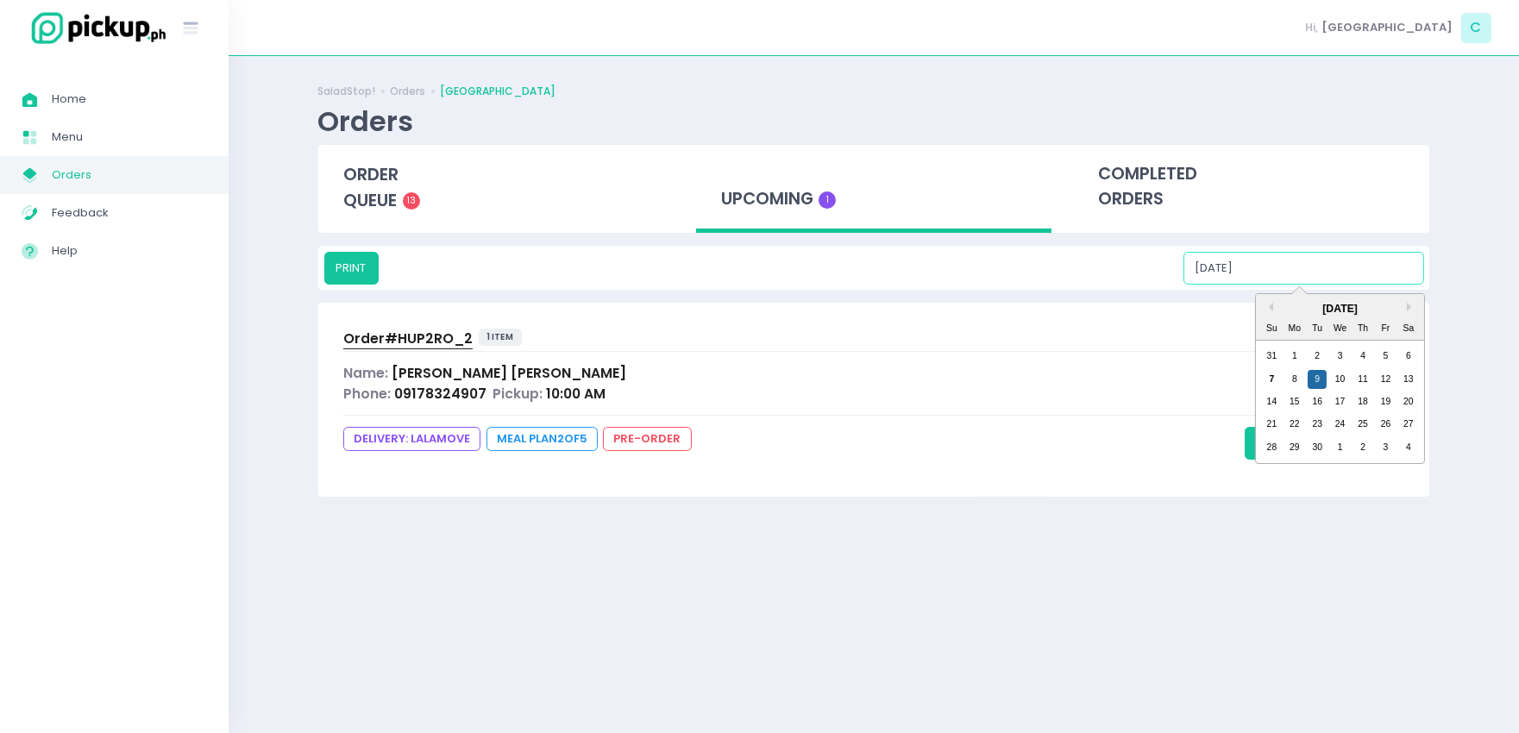
type input "[DATE]"
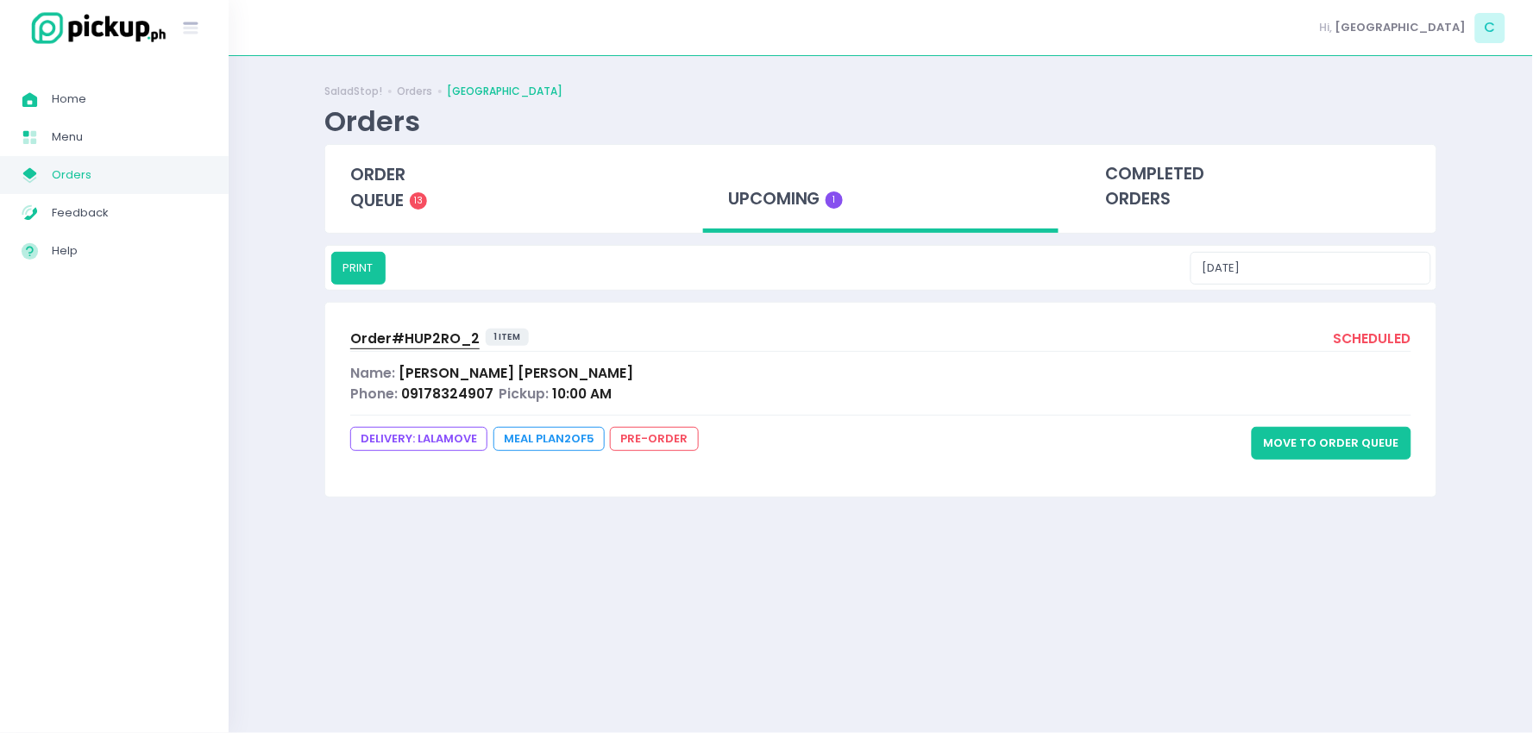
click at [425, 337] on span "Order# HUP2RO_2" at bounding box center [414, 339] width 129 height 18
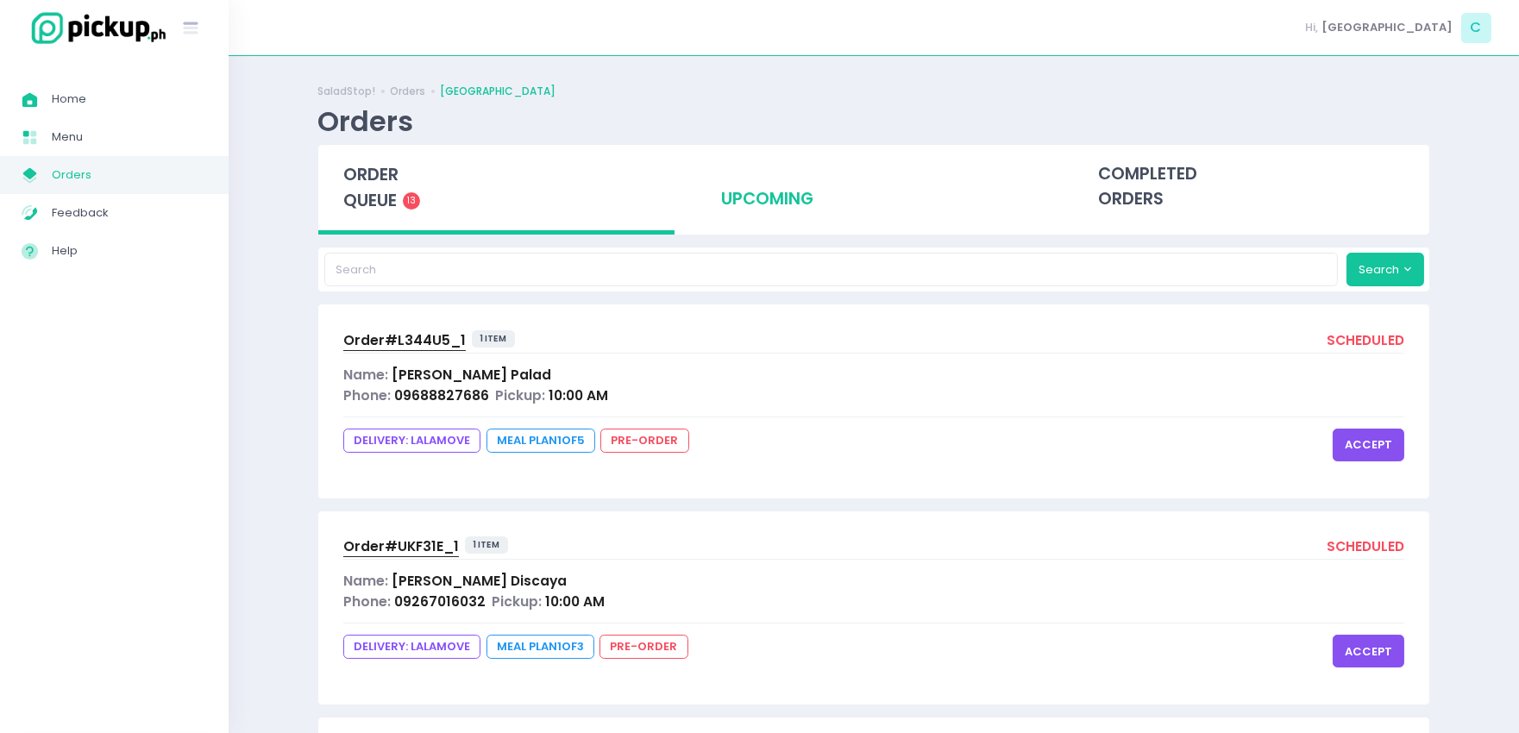
click at [754, 198] on div "upcoming" at bounding box center [874, 187] width 356 height 85
